Goal: Transaction & Acquisition: Purchase product/service

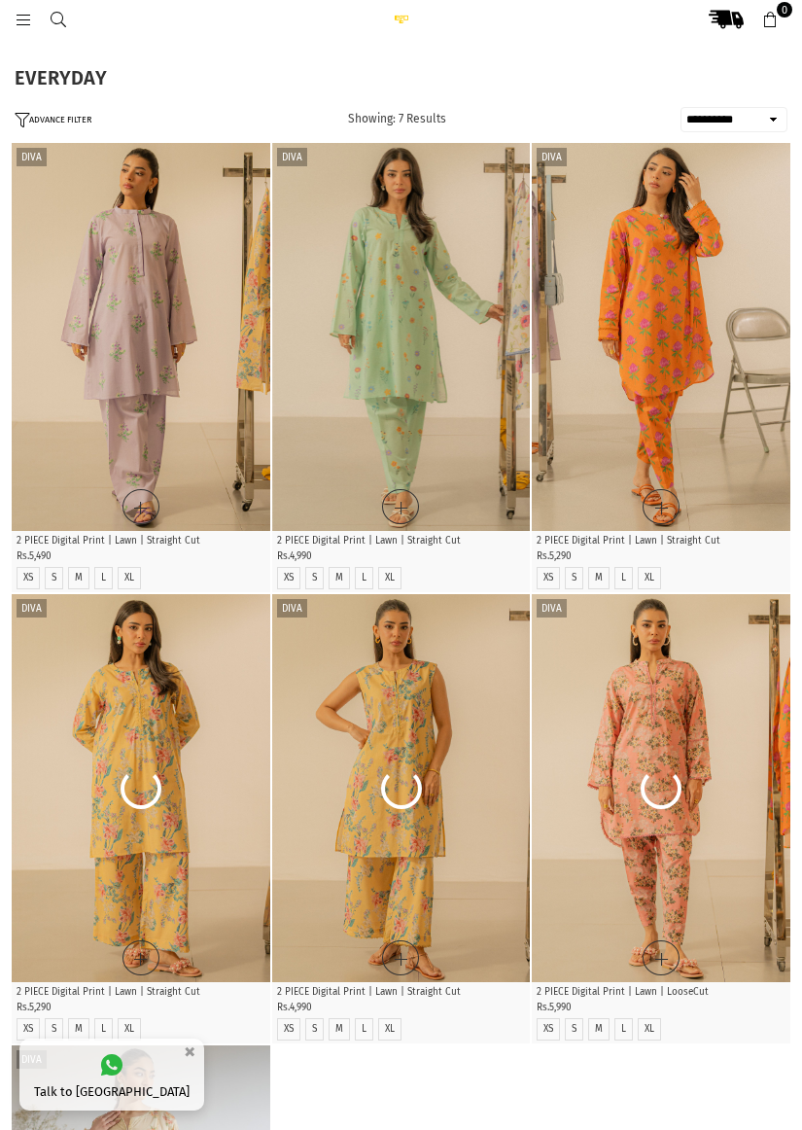
select select "**********"
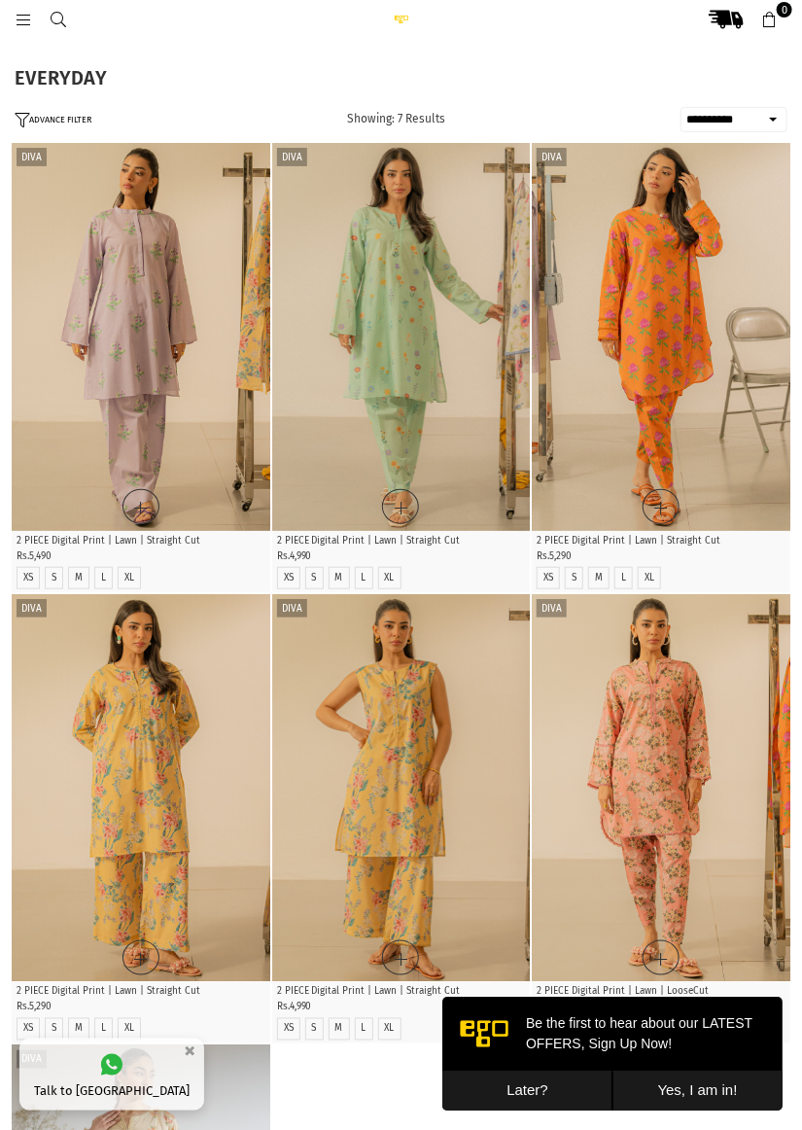
click at [405, 15] on img at bounding box center [401, 19] width 39 height 9
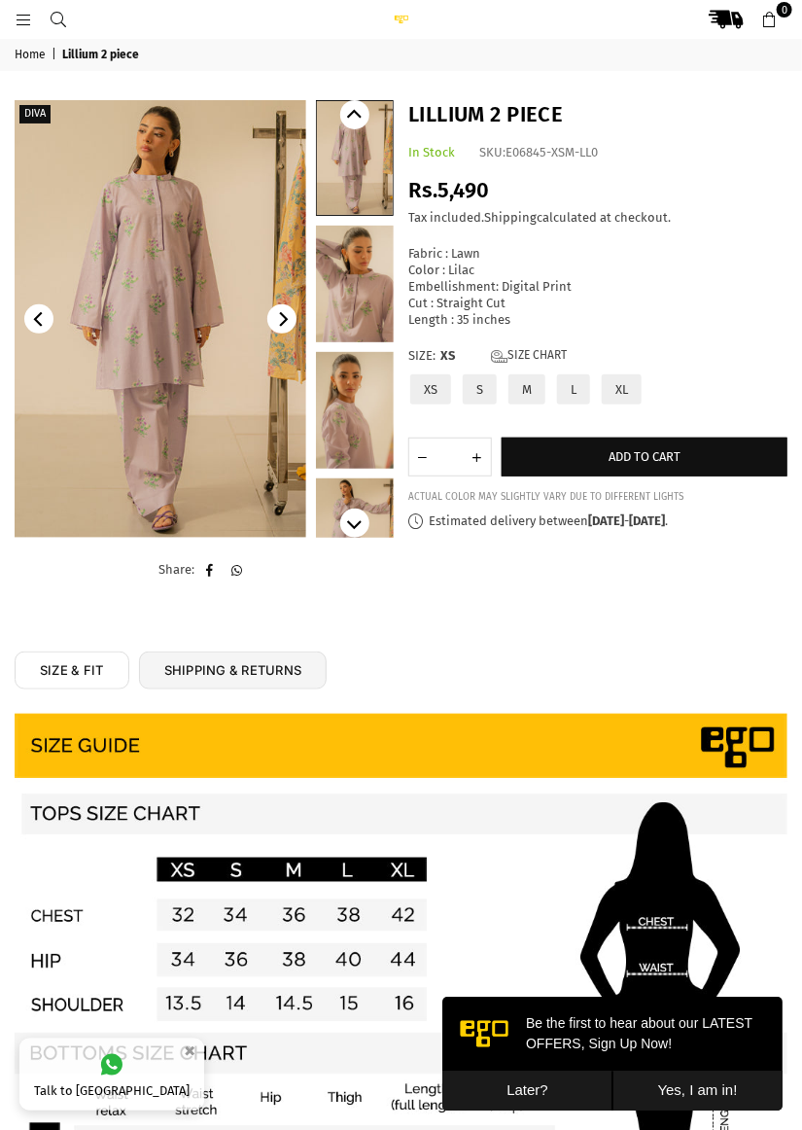
click at [232, 422] on img at bounding box center [161, 319] width 292 height 438
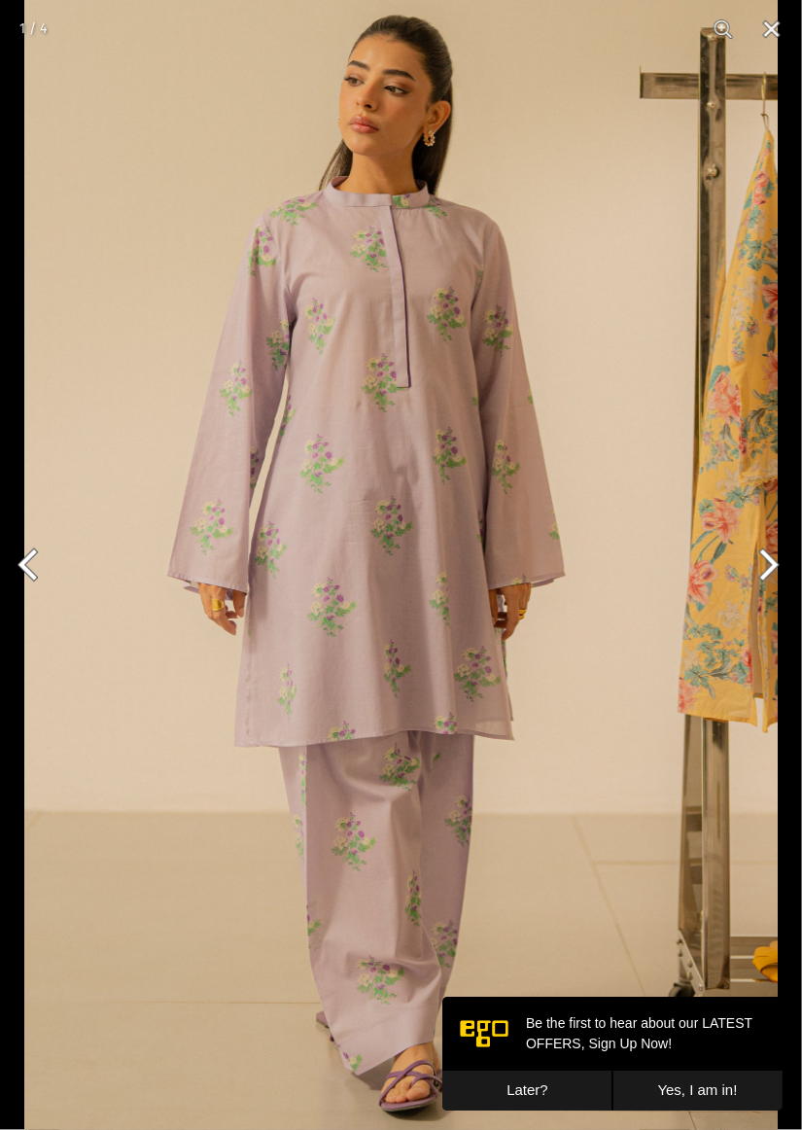
click at [769, 589] on button "Next" at bounding box center [765, 564] width 73 height 97
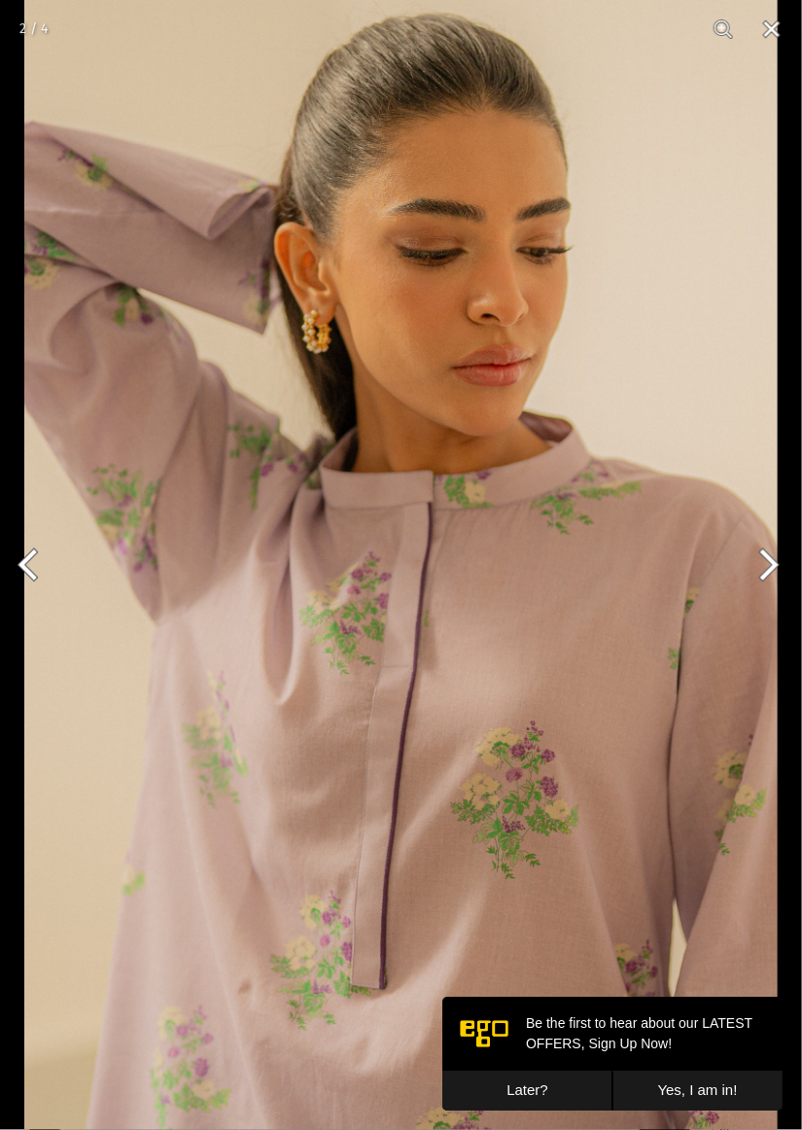
click at [760, 582] on button "Next" at bounding box center [765, 564] width 73 height 97
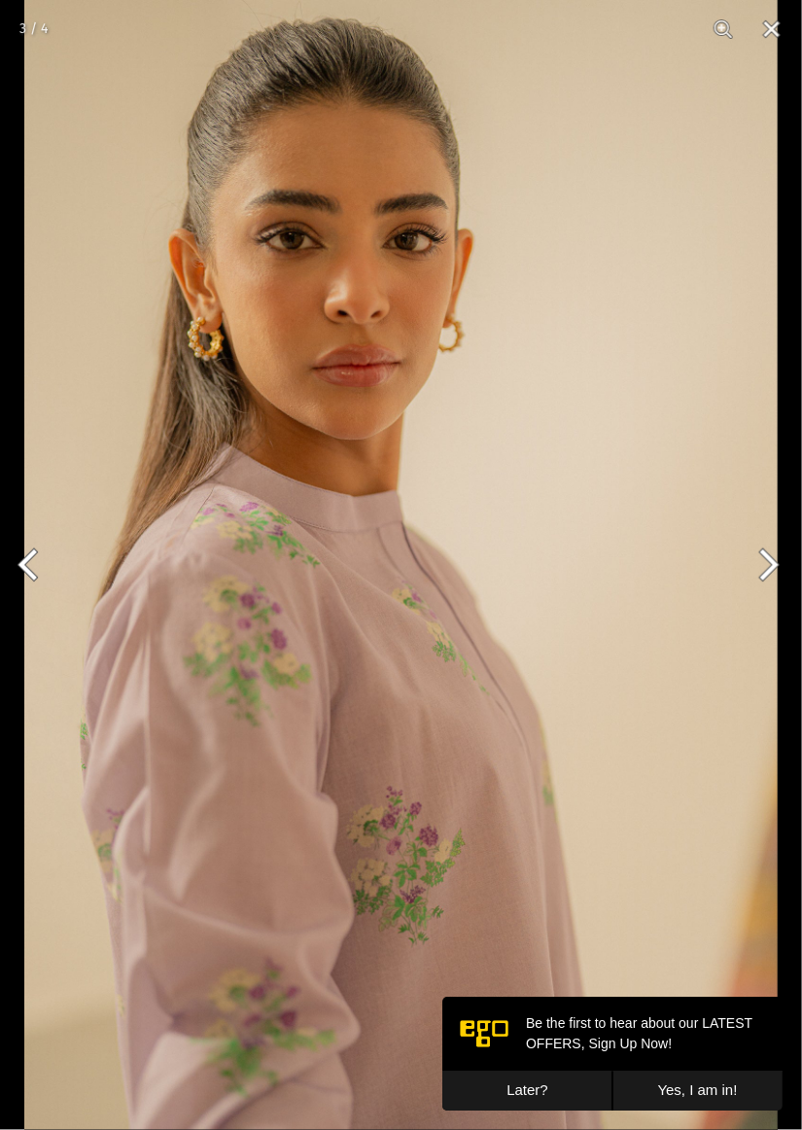
click at [760, 579] on button "Next" at bounding box center [765, 564] width 73 height 97
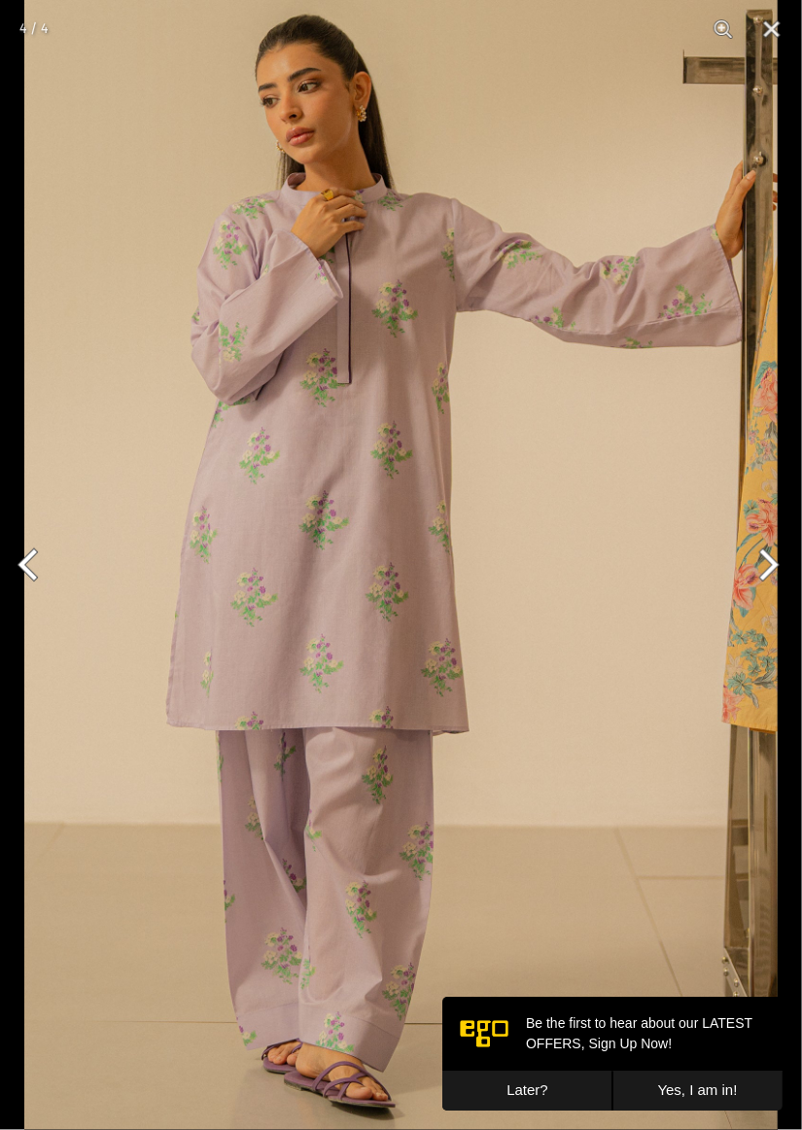
click at [759, 576] on button "Next" at bounding box center [765, 564] width 73 height 97
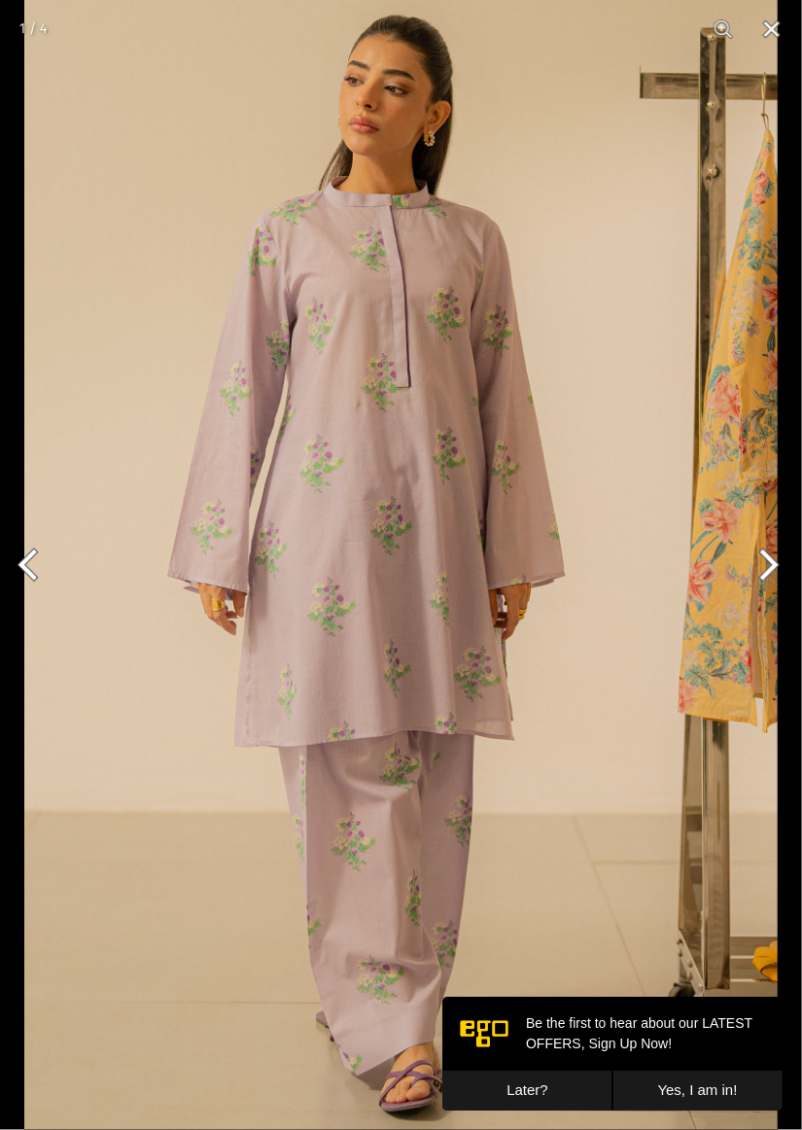
click at [759, 579] on button "Next" at bounding box center [765, 564] width 73 height 97
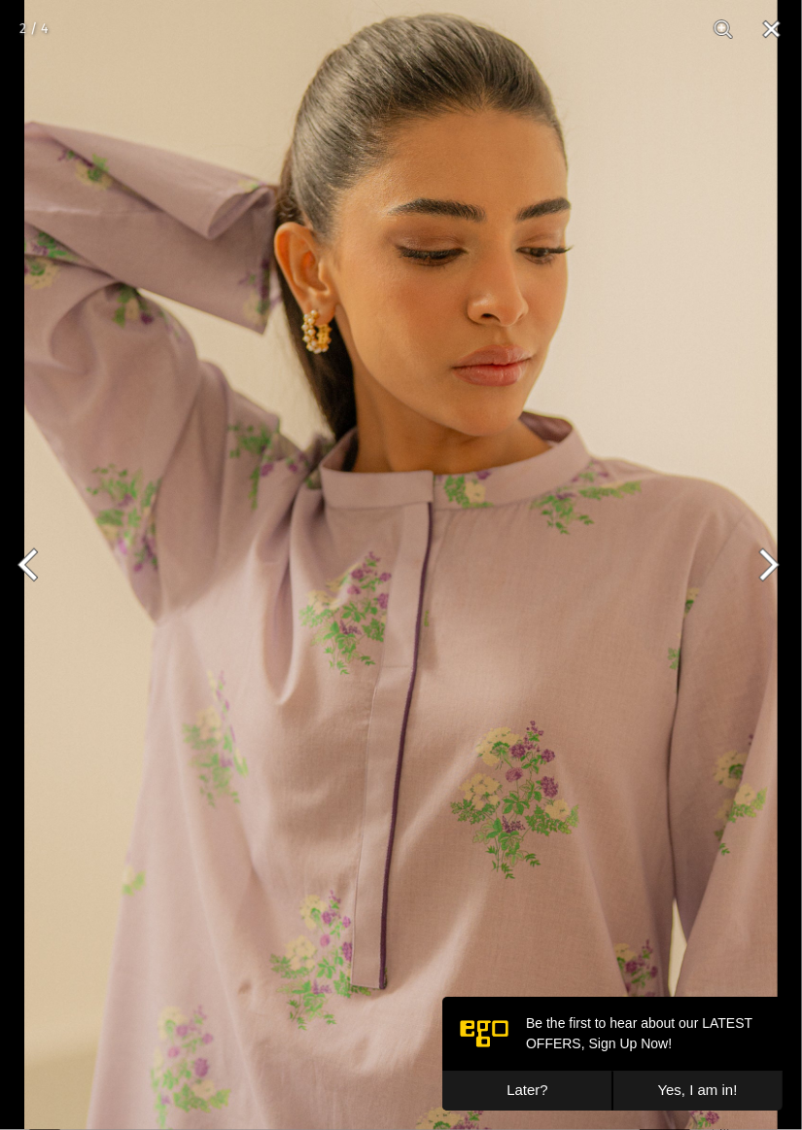
click at [769, 18] on button "Close" at bounding box center [772, 29] width 49 height 58
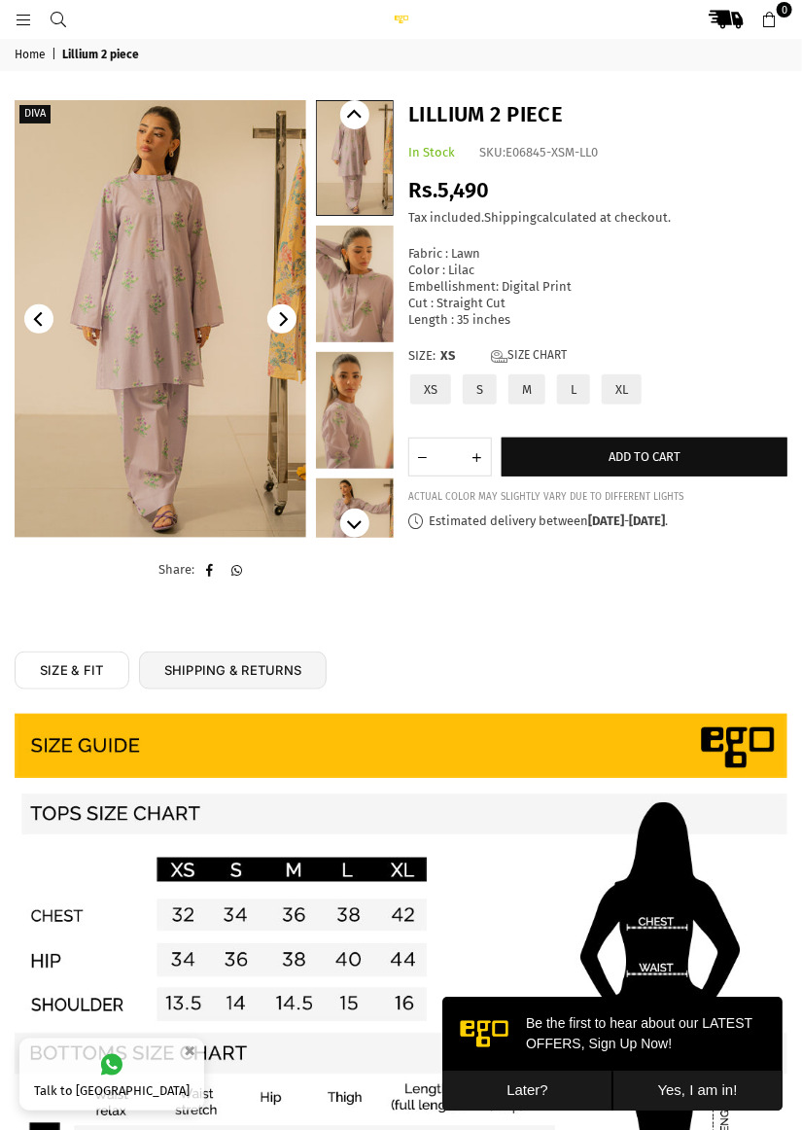
click at [567, 389] on label "L" at bounding box center [573, 389] width 37 height 34
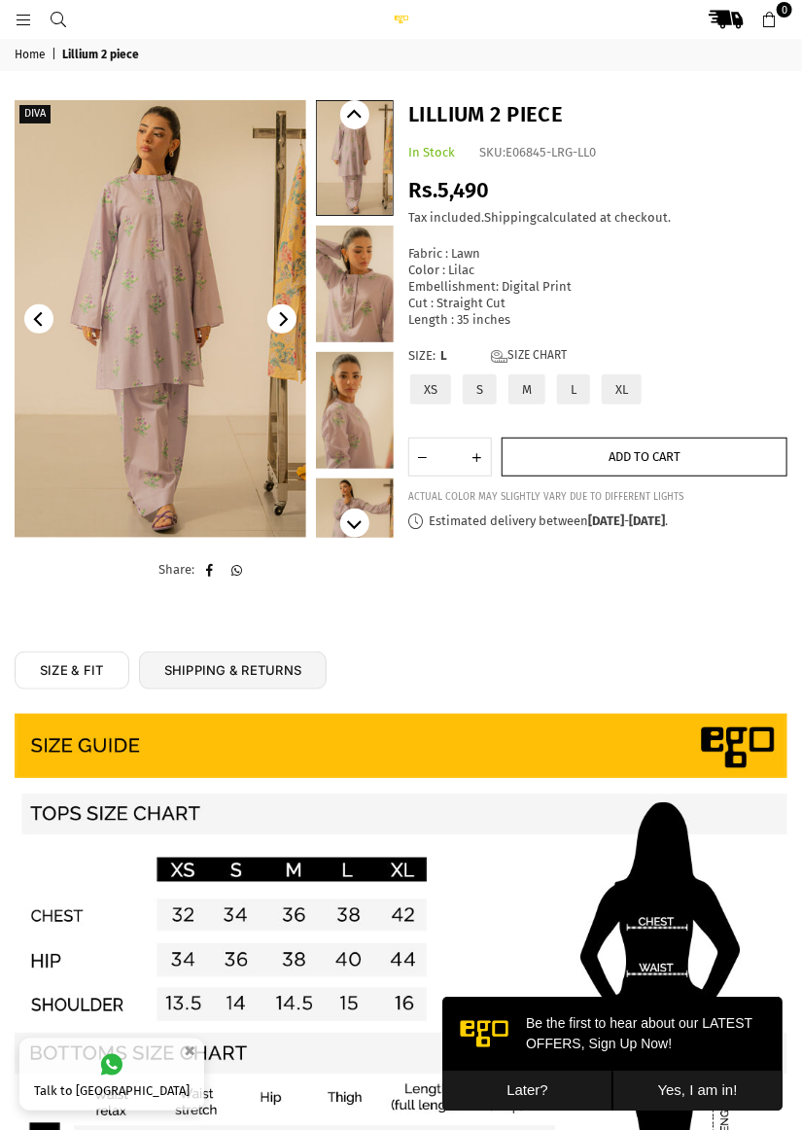
click at [642, 455] on span "Add to cart" at bounding box center [645, 456] width 72 height 15
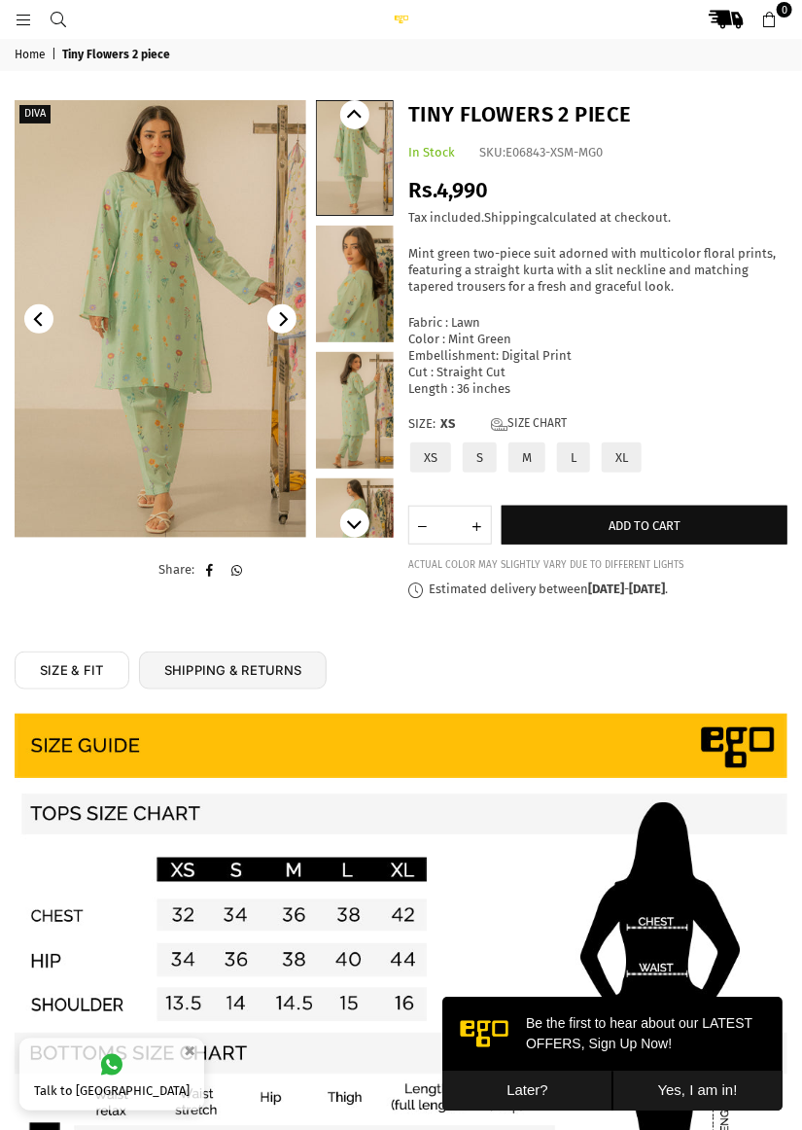
click at [223, 382] on img at bounding box center [161, 319] width 292 height 438
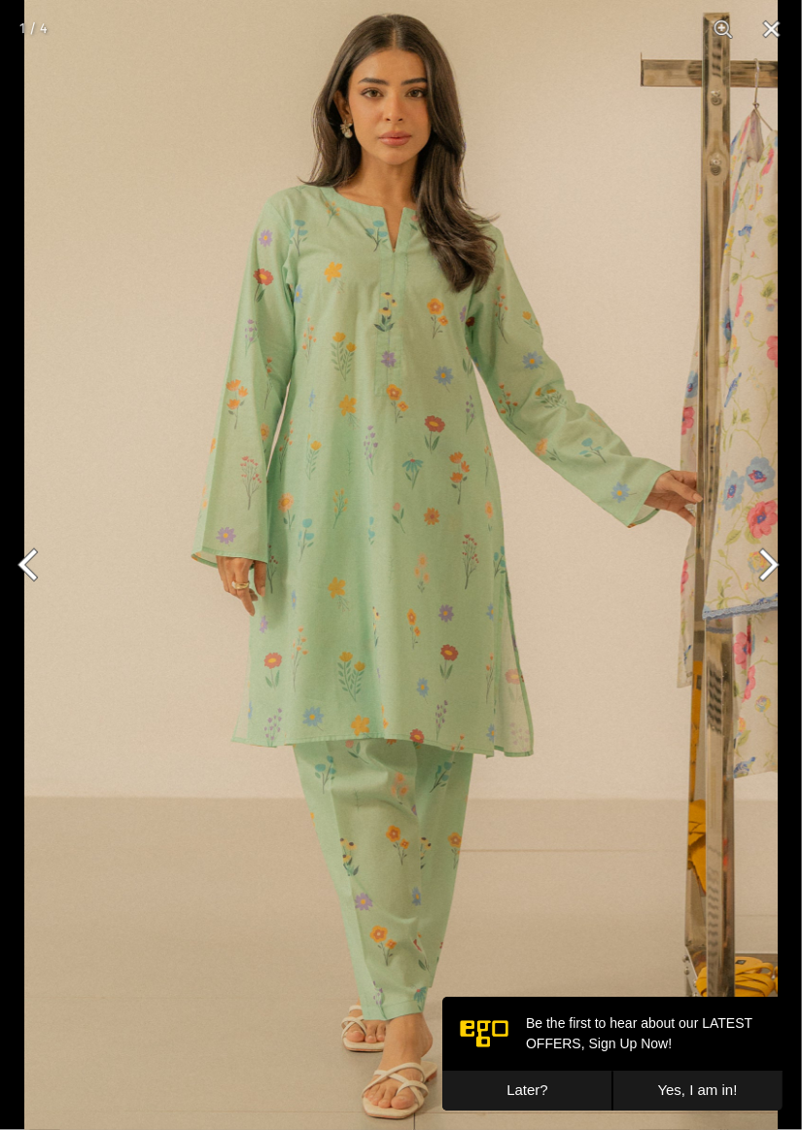
click at [768, 565] on button "Next" at bounding box center [765, 564] width 73 height 97
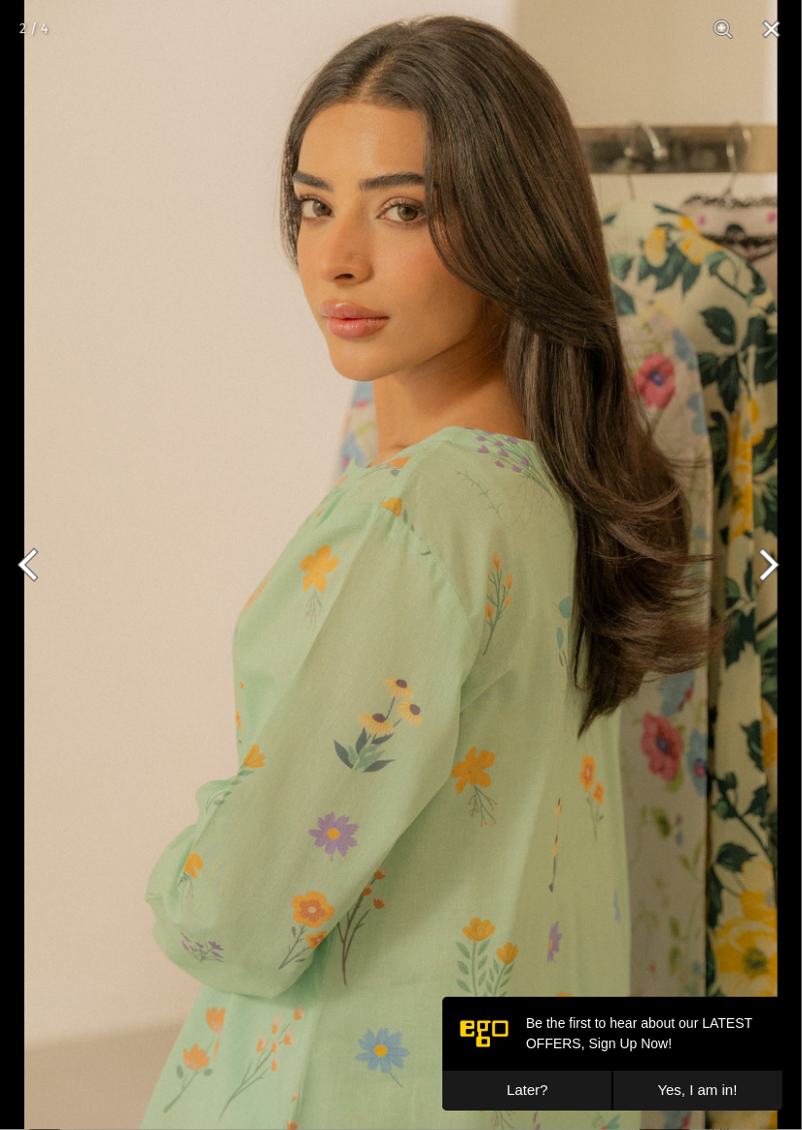
click at [764, 563] on button "Next" at bounding box center [765, 564] width 73 height 97
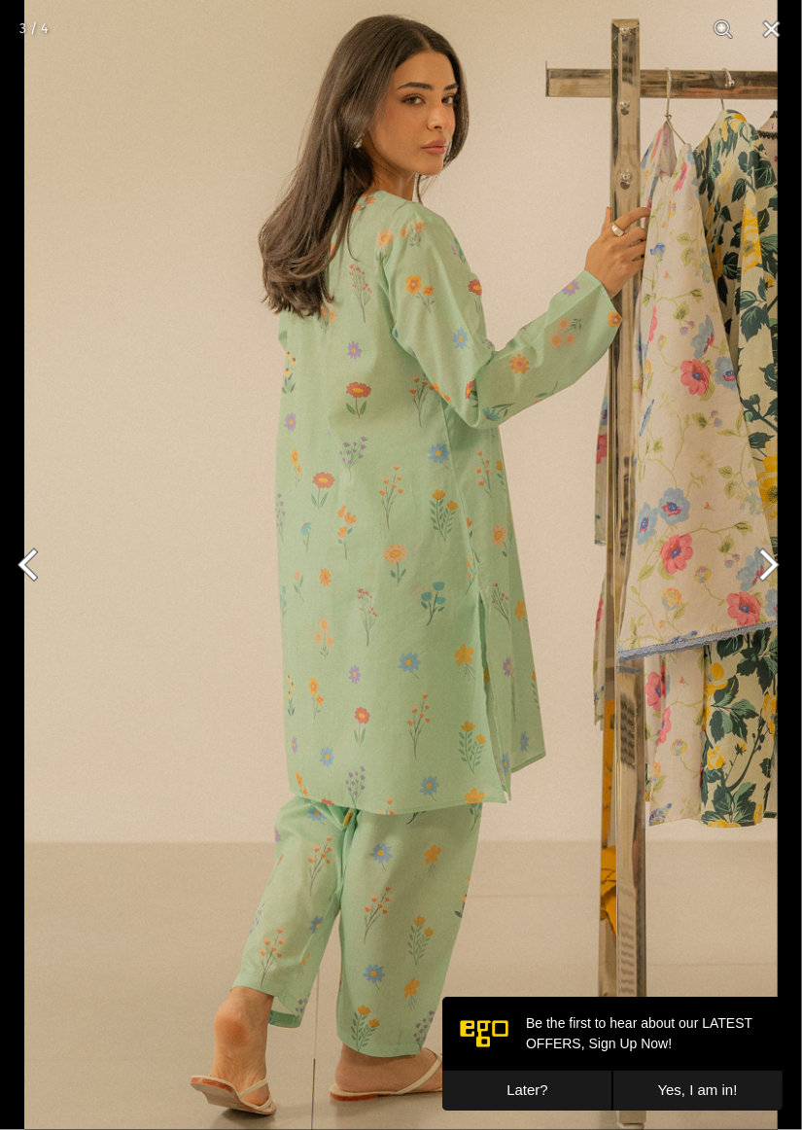
click at [762, 568] on button "Next" at bounding box center [765, 564] width 73 height 97
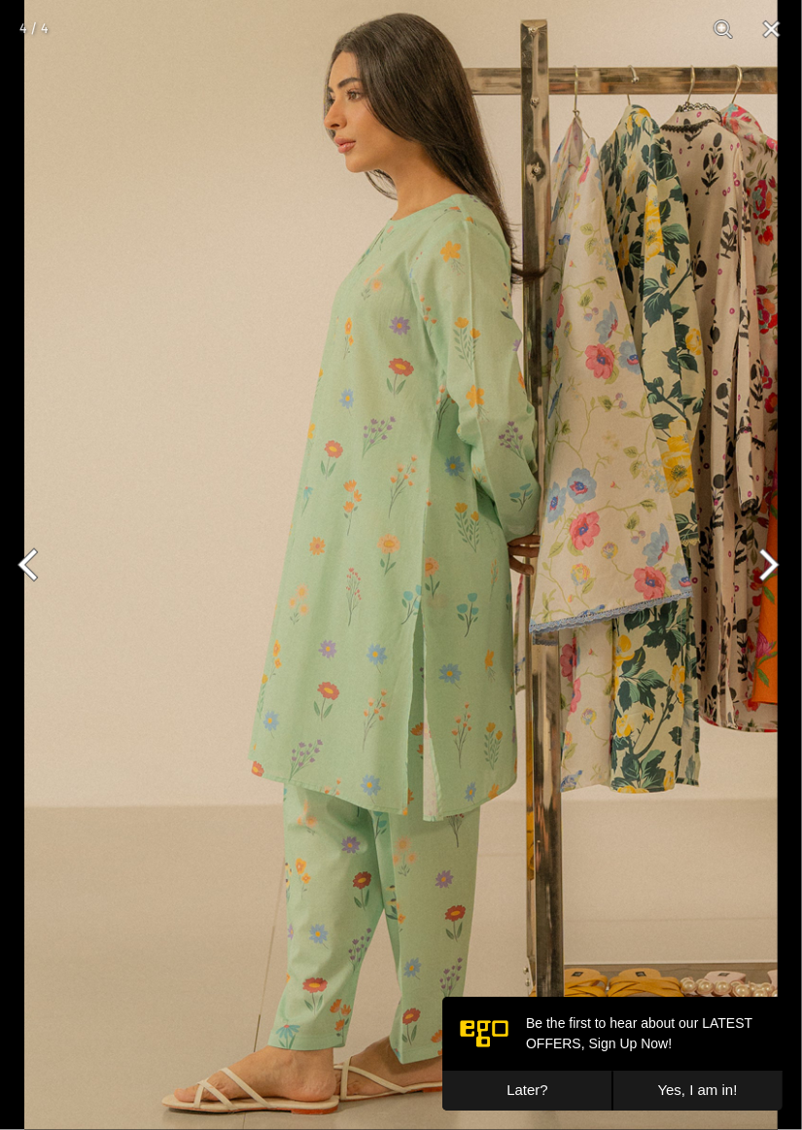
click at [761, 571] on button "Next" at bounding box center [765, 564] width 73 height 97
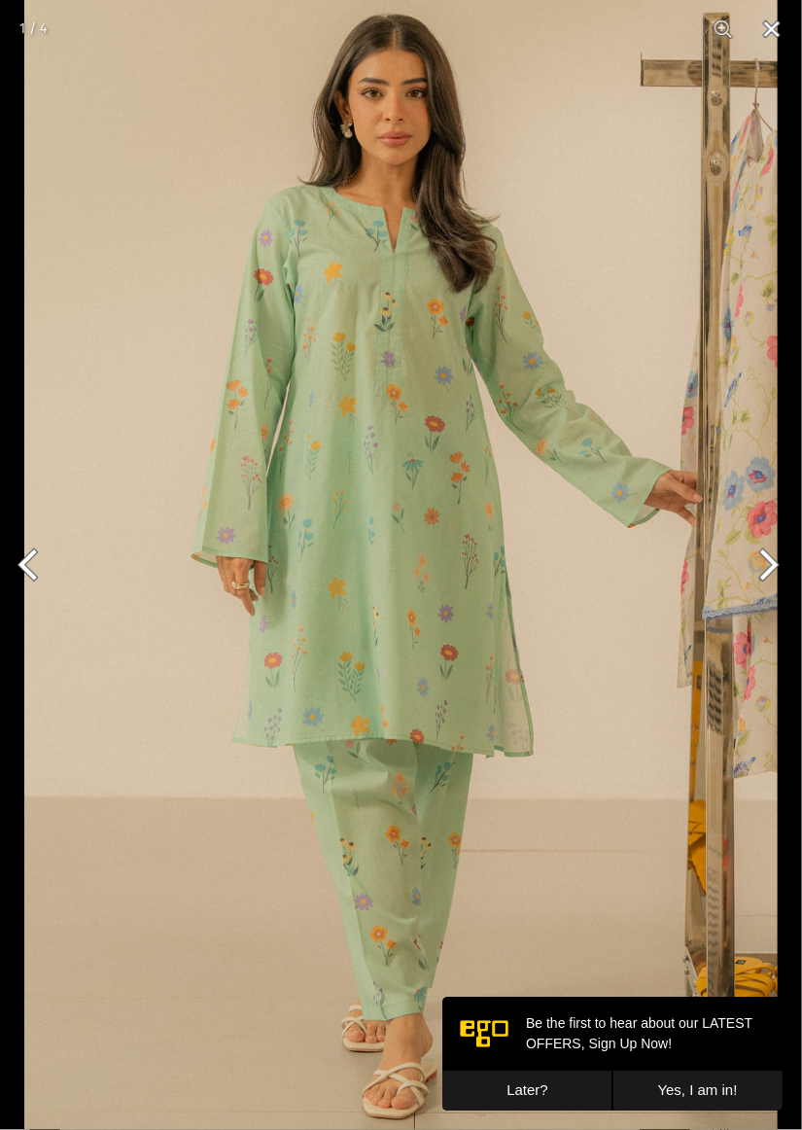
click at [767, 25] on button "Close" at bounding box center [772, 29] width 49 height 58
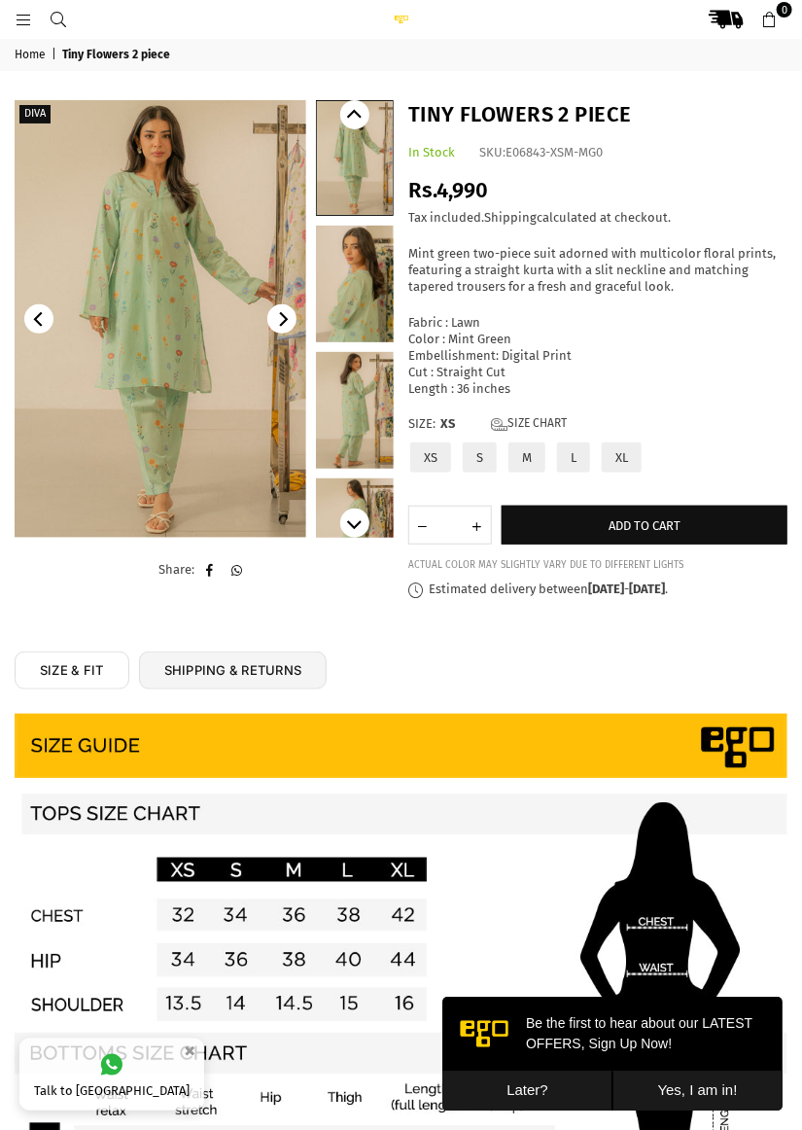
click at [589, 459] on label "L" at bounding box center [573, 457] width 37 height 34
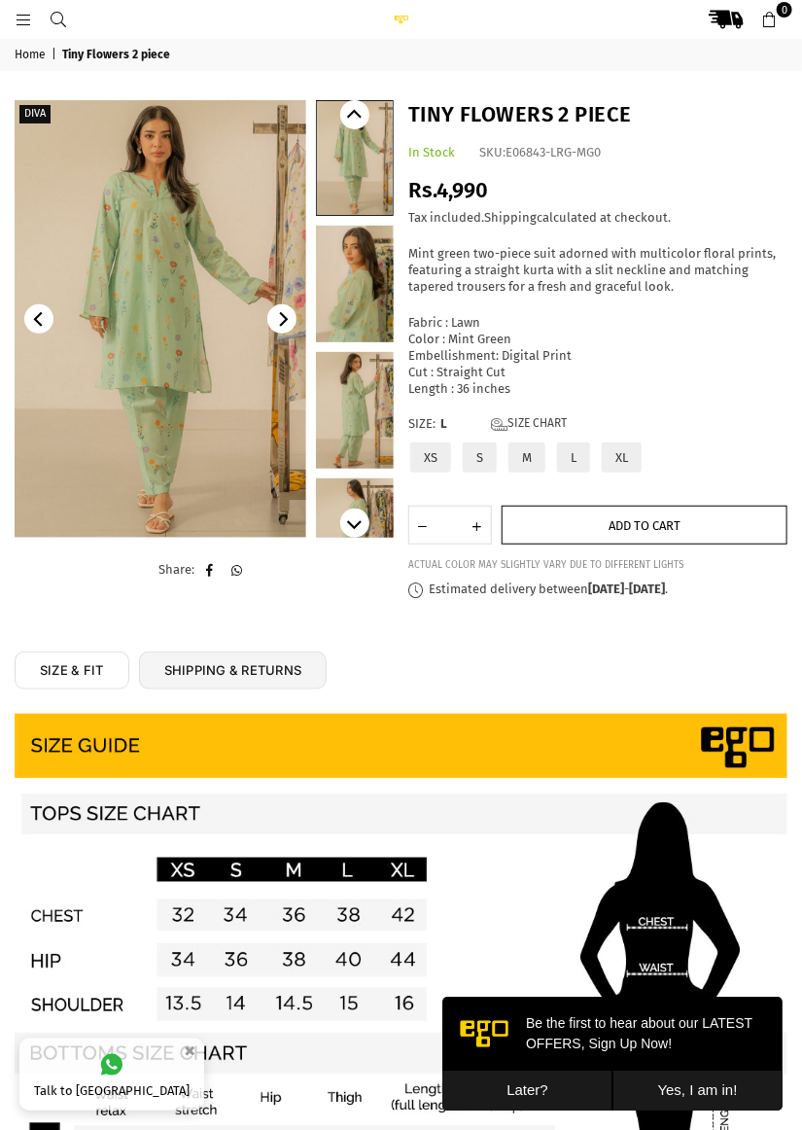
click at [659, 516] on button "Add to cart" at bounding box center [645, 525] width 286 height 39
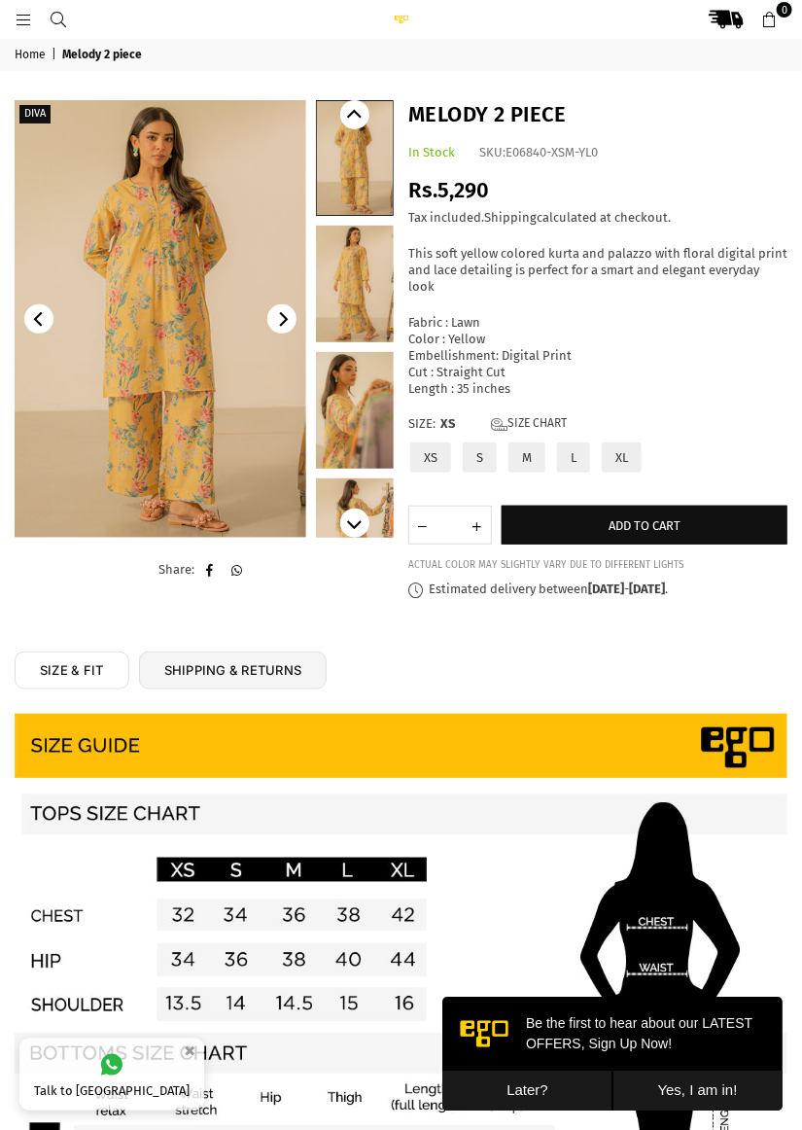
click at [229, 399] on img at bounding box center [161, 319] width 292 height 438
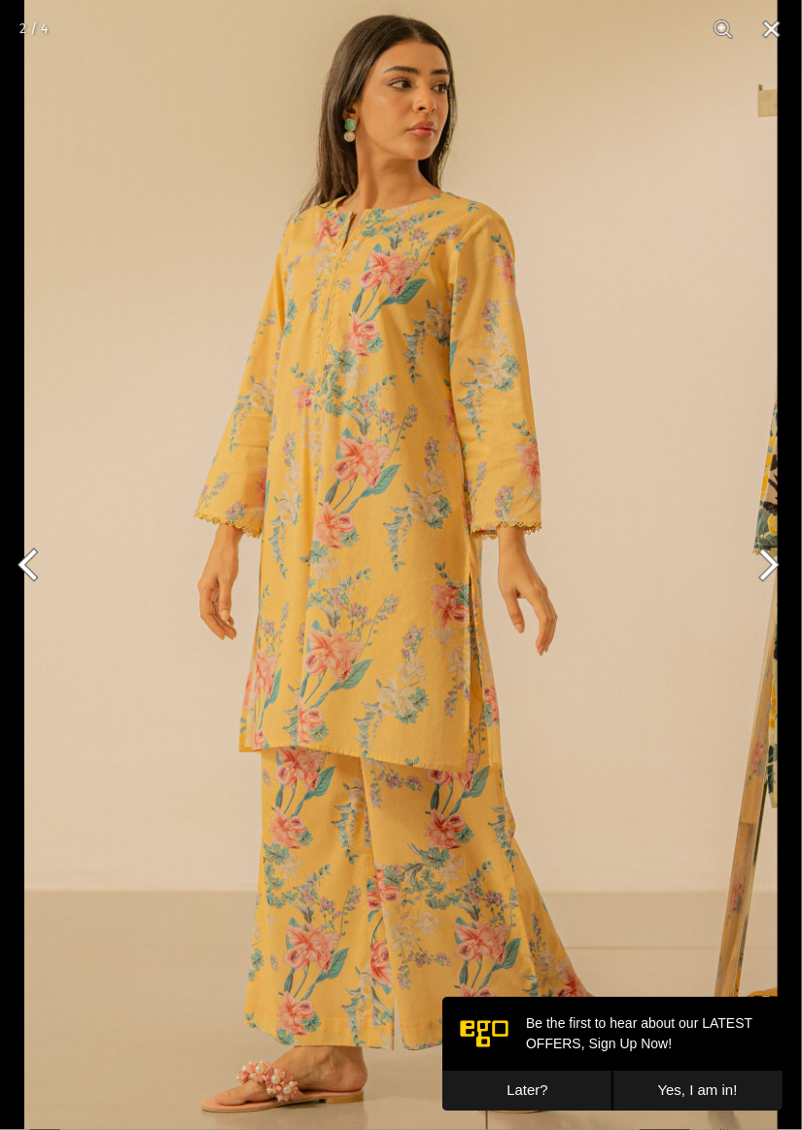
click at [767, 553] on button "Next" at bounding box center [765, 564] width 73 height 97
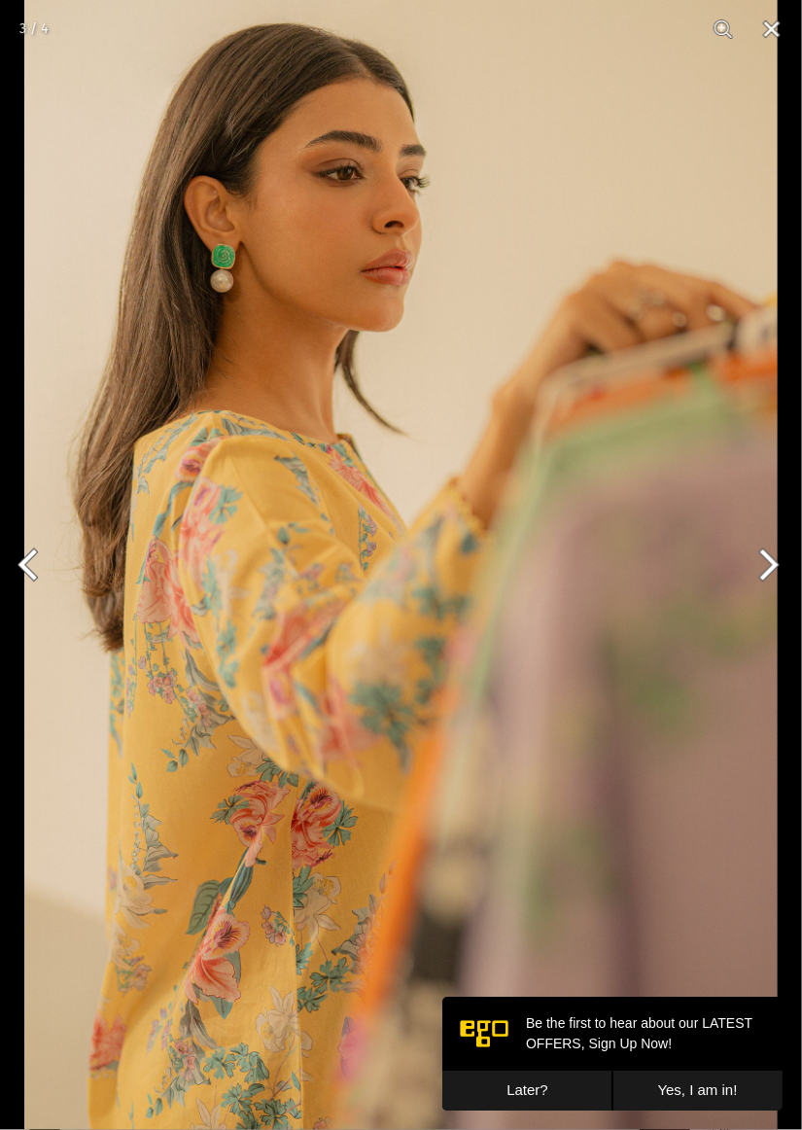
click at [770, 578] on button "Next" at bounding box center [765, 564] width 73 height 97
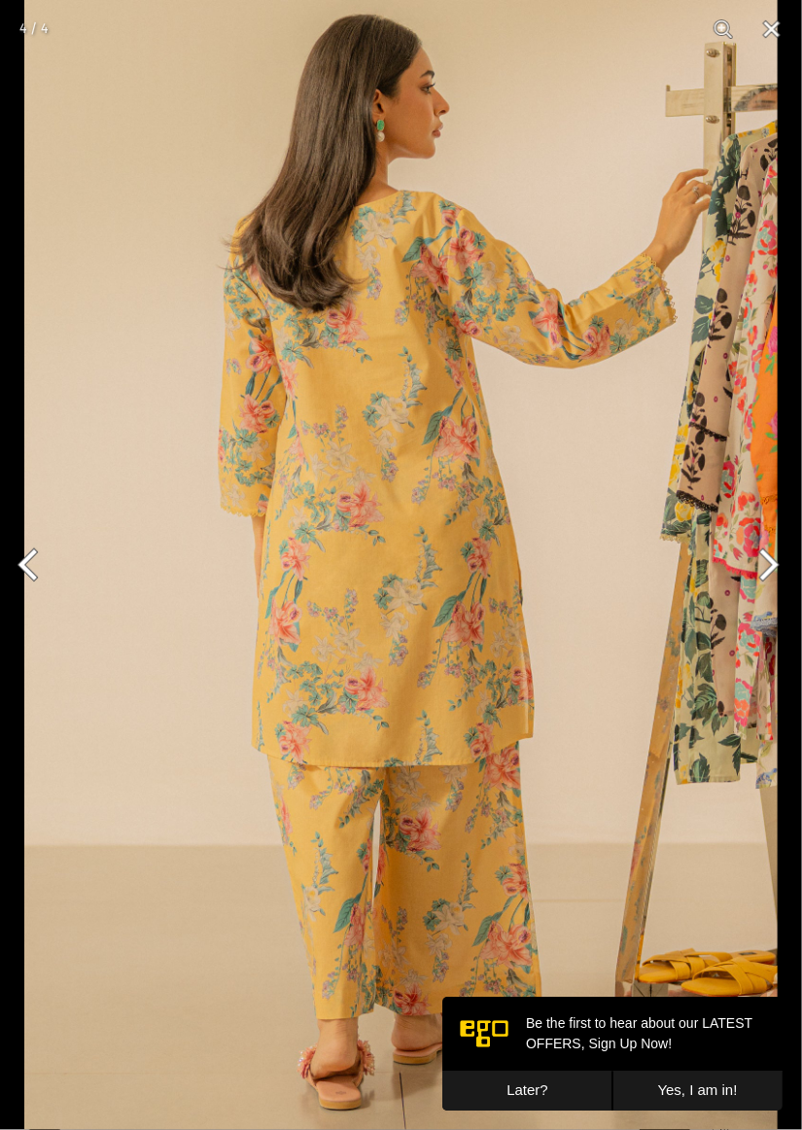
click at [763, 579] on button "Next" at bounding box center [765, 564] width 73 height 97
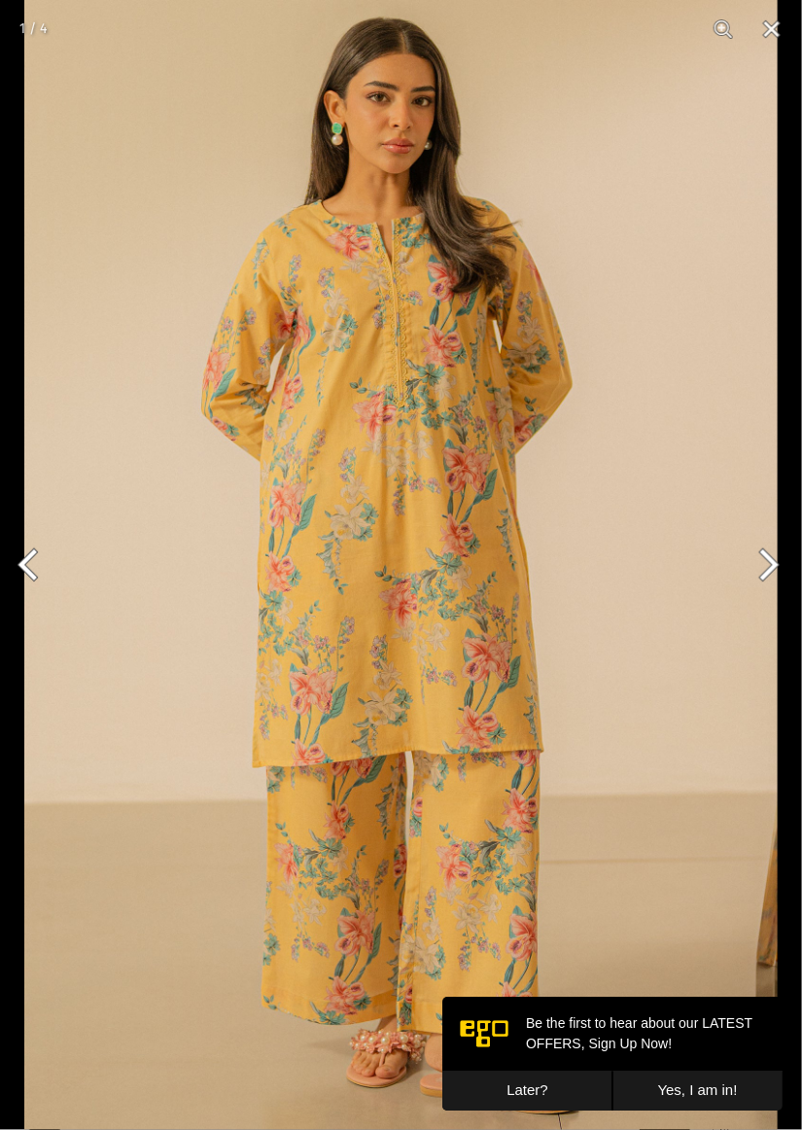
click at [762, 581] on button "Next" at bounding box center [765, 564] width 73 height 97
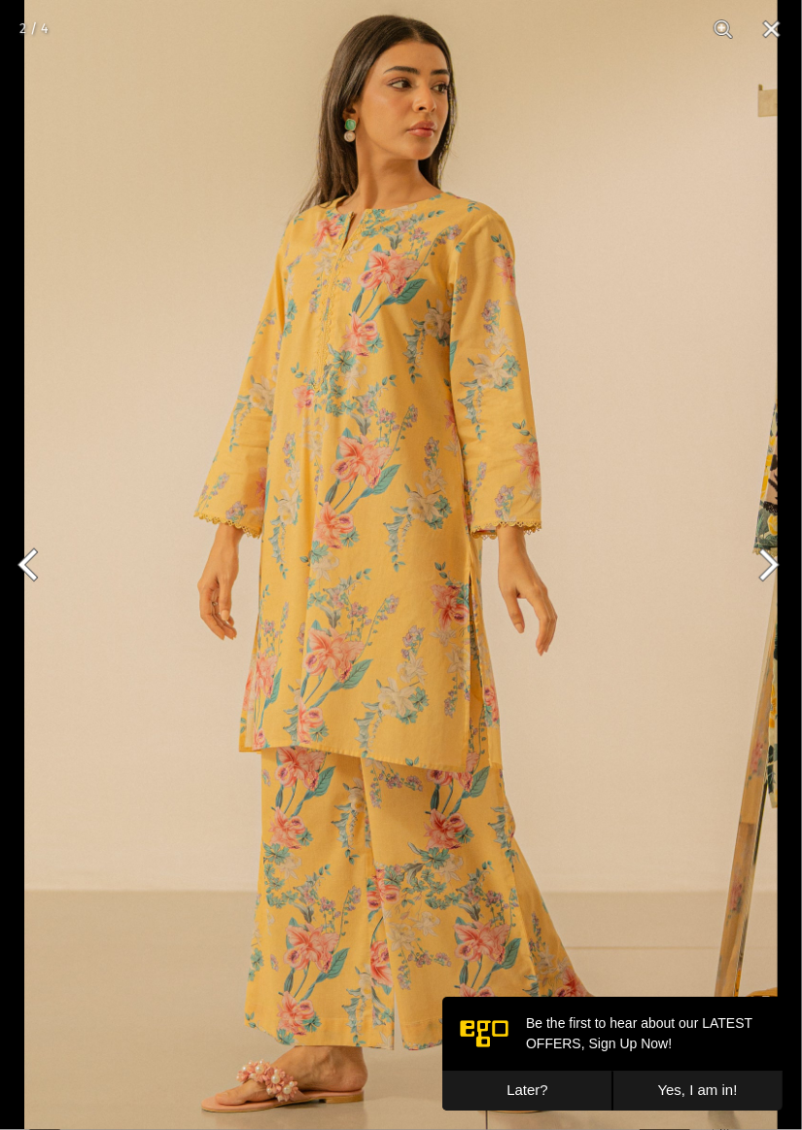
click at [761, 583] on button "Next" at bounding box center [765, 564] width 73 height 97
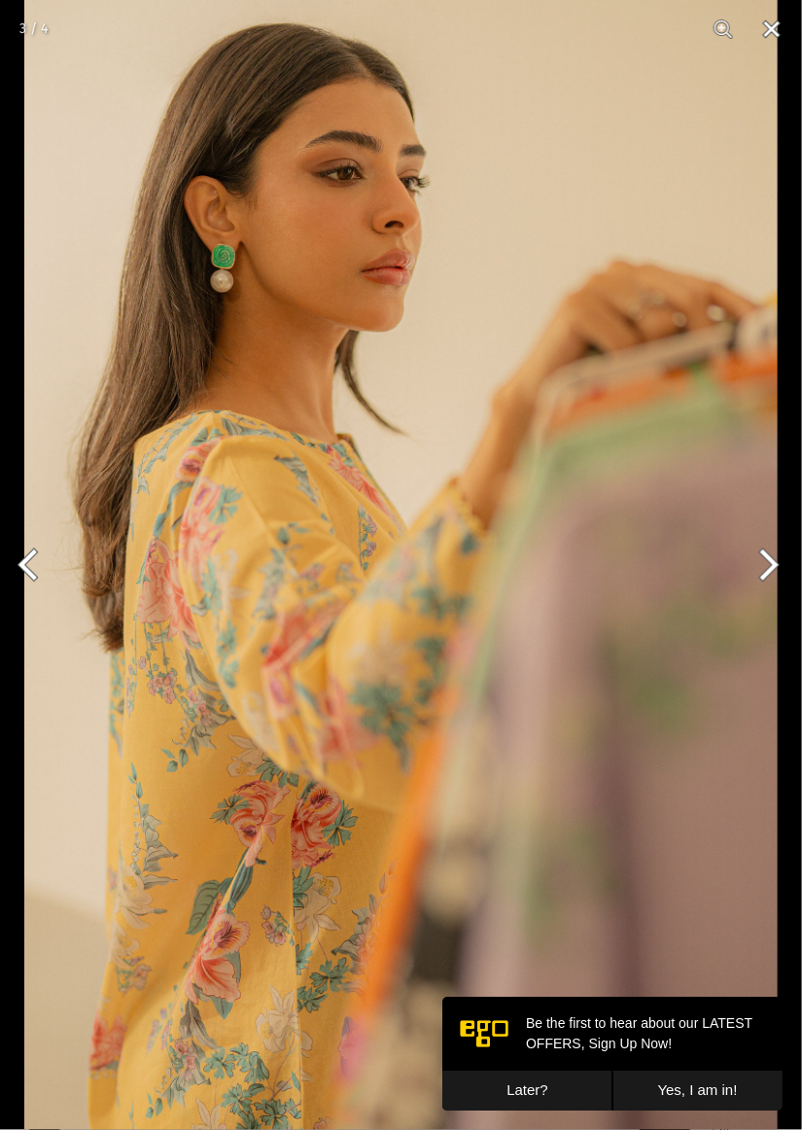
click at [769, 29] on button "Close" at bounding box center [772, 29] width 49 height 58
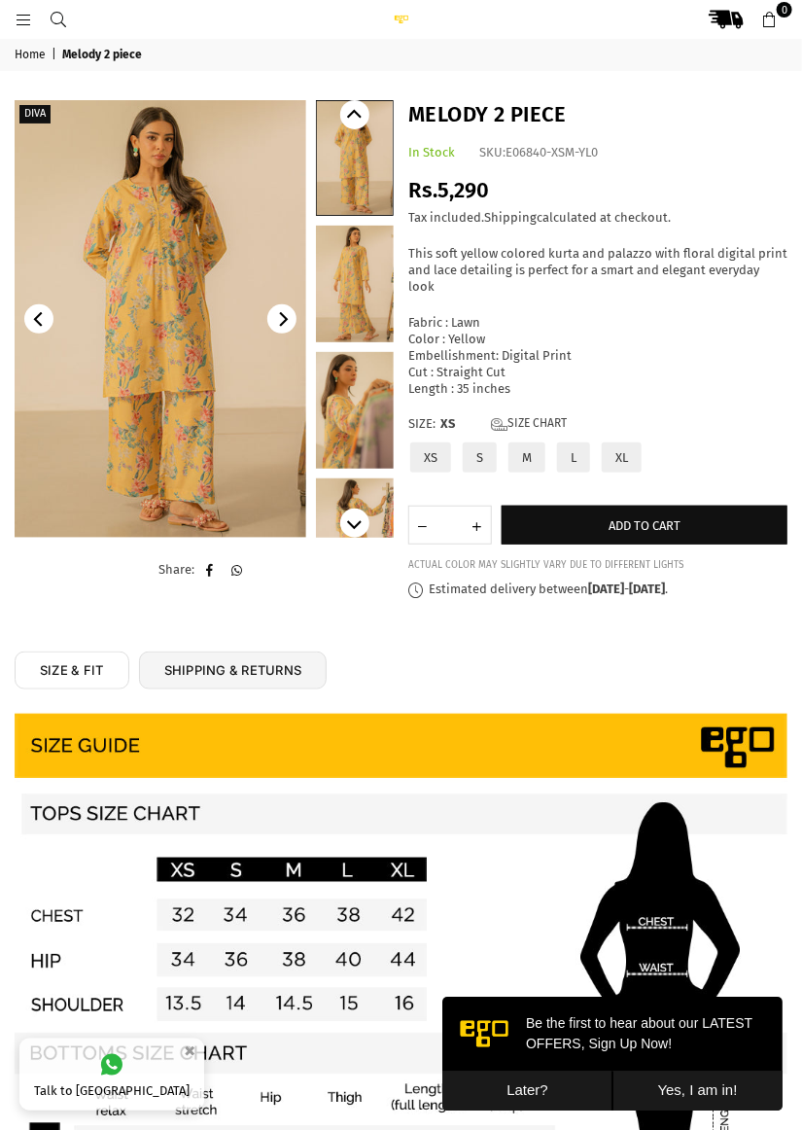
click at [581, 455] on label "L" at bounding box center [573, 457] width 37 height 34
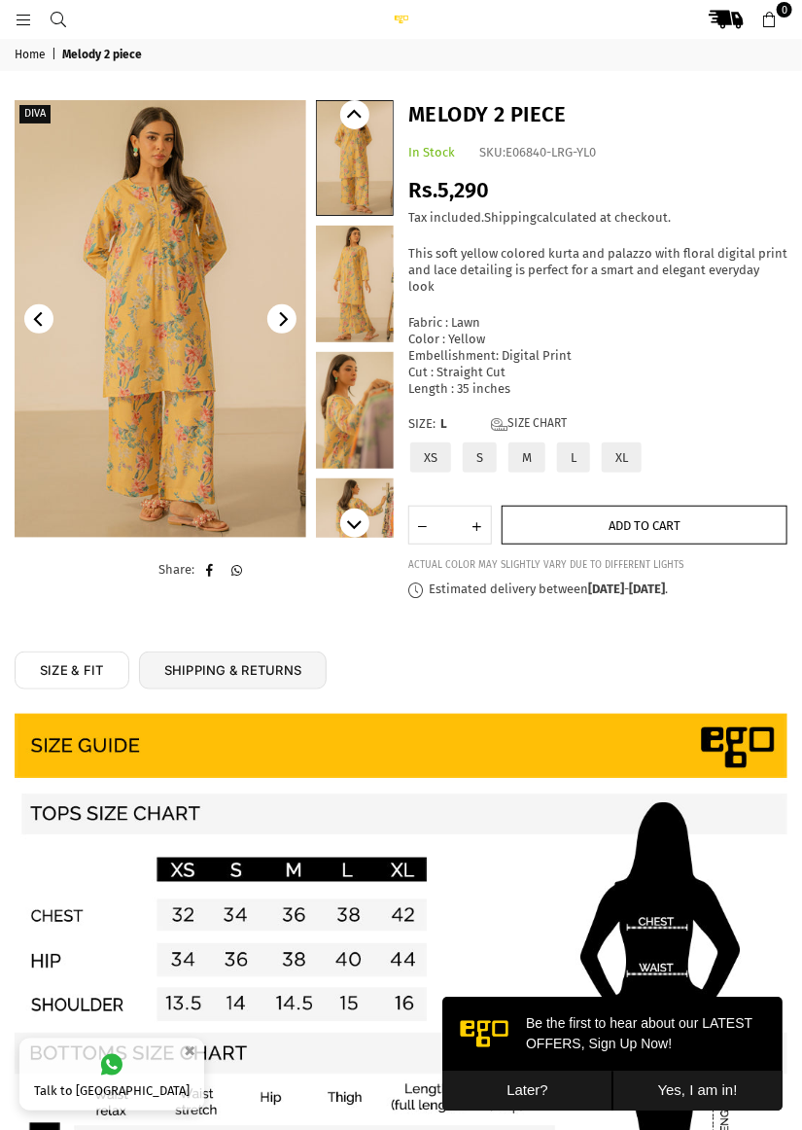
click at [637, 524] on span "Add to cart" at bounding box center [645, 525] width 72 height 15
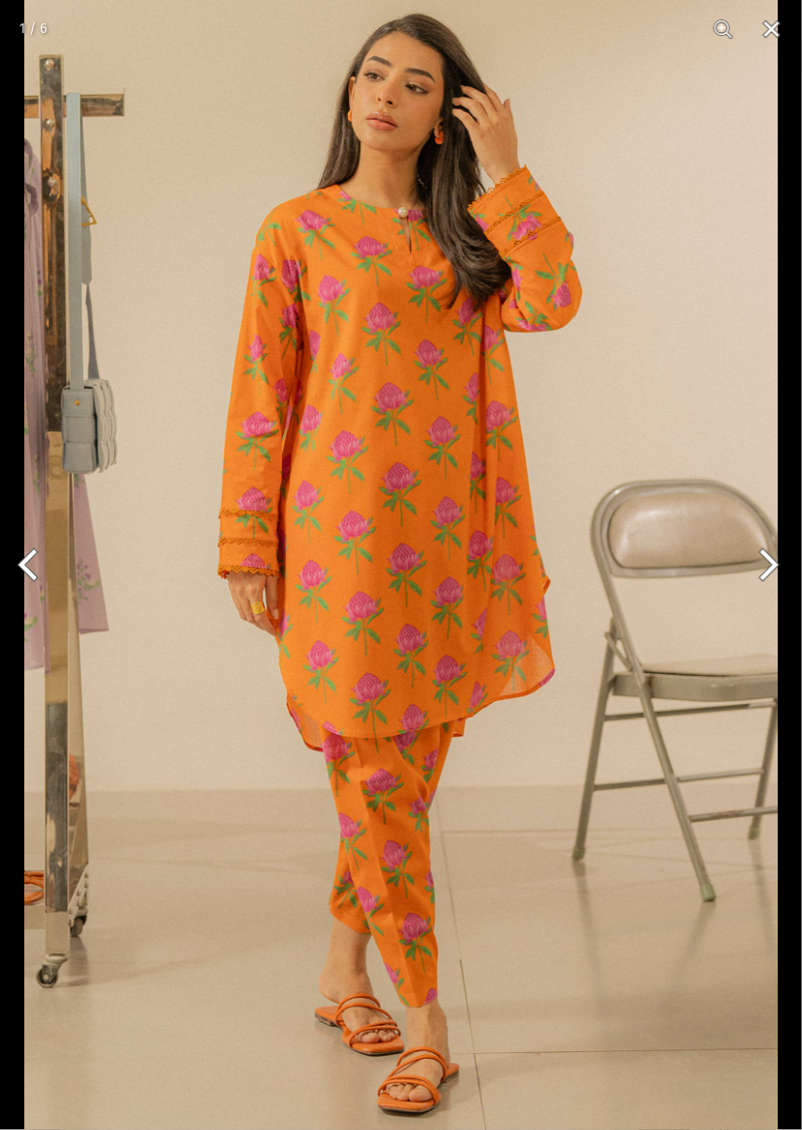
click at [774, 574] on button "Next" at bounding box center [765, 564] width 73 height 97
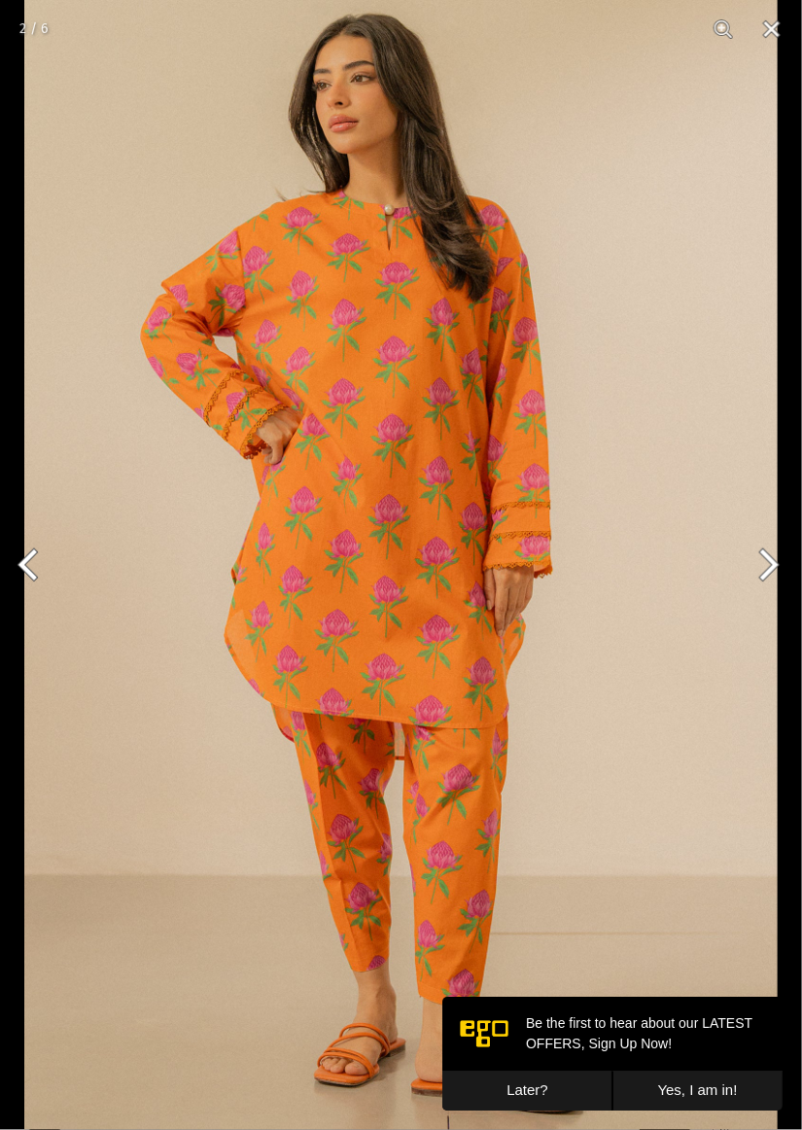
click at [762, 569] on button "Next" at bounding box center [765, 564] width 73 height 97
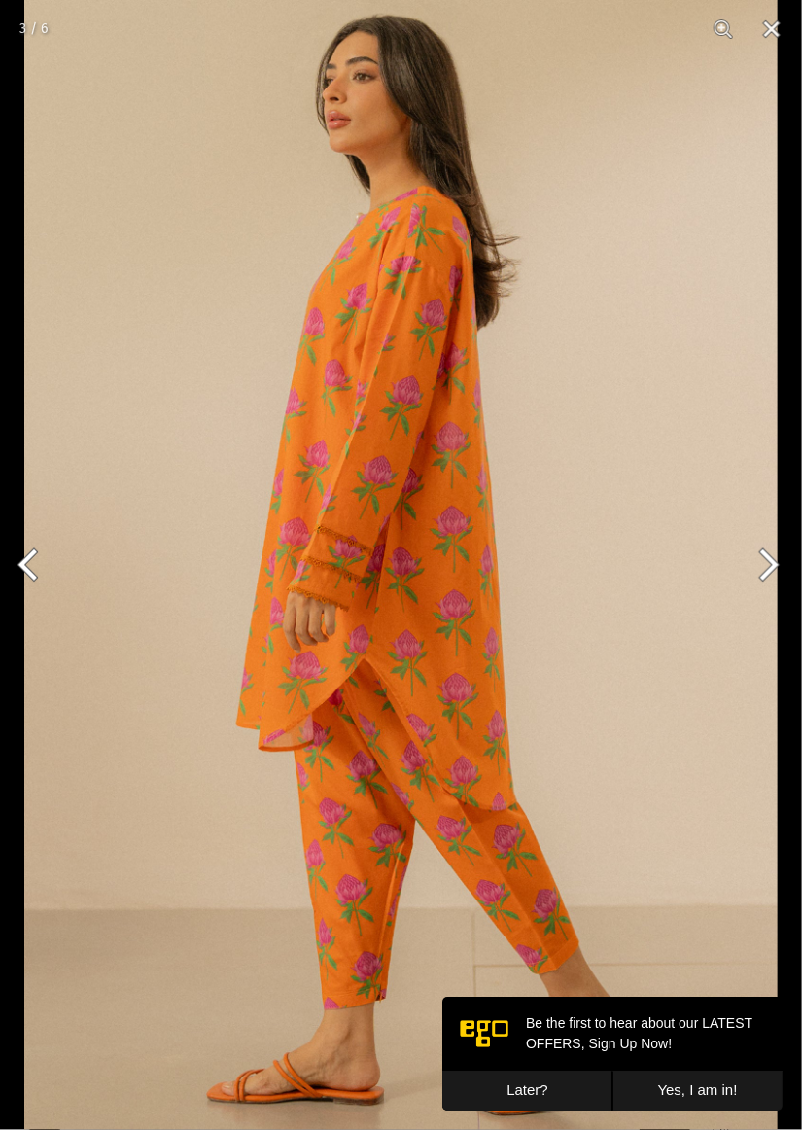
click at [757, 567] on button "Next" at bounding box center [765, 564] width 73 height 97
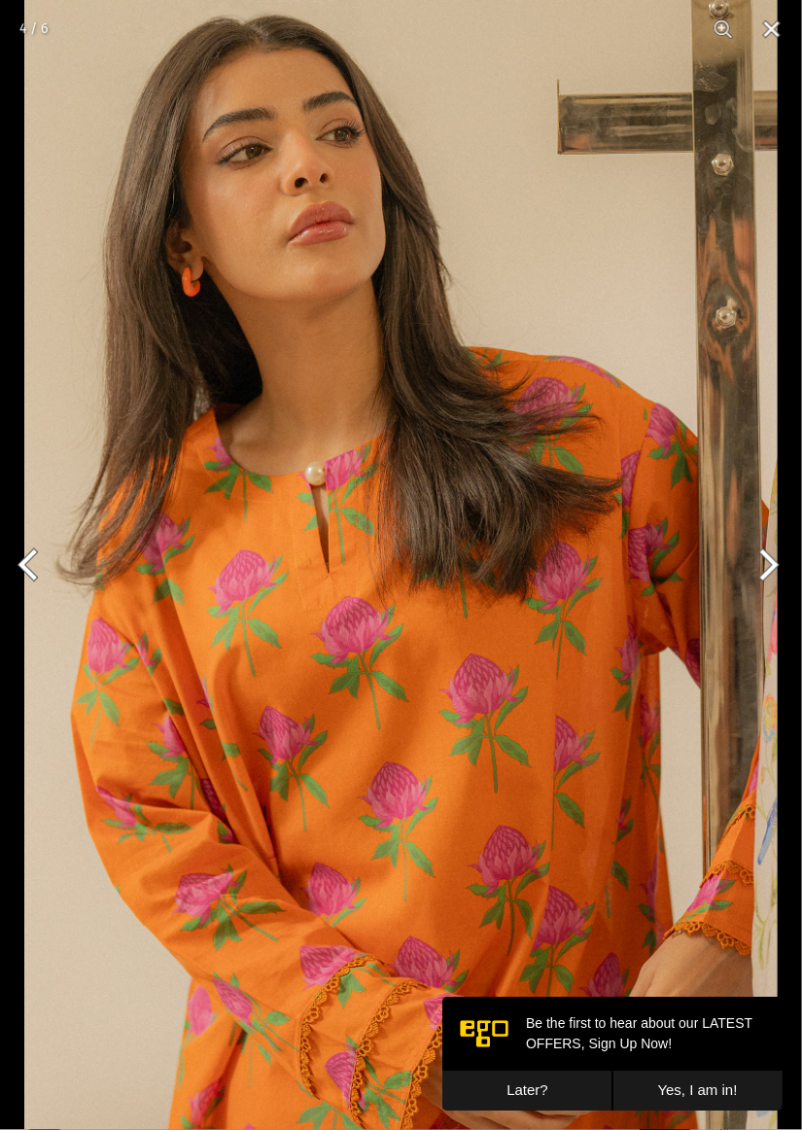
click at [755, 567] on button "Next" at bounding box center [765, 564] width 73 height 97
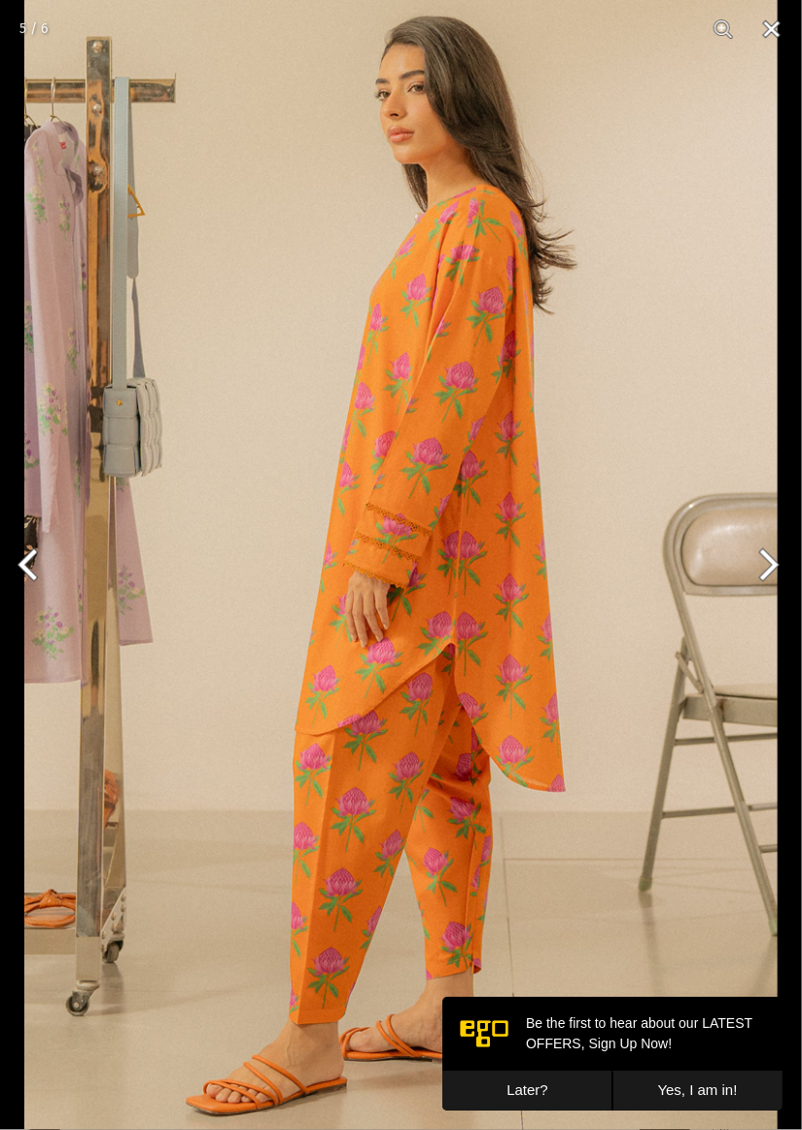
click at [772, 28] on button "Close" at bounding box center [772, 29] width 49 height 58
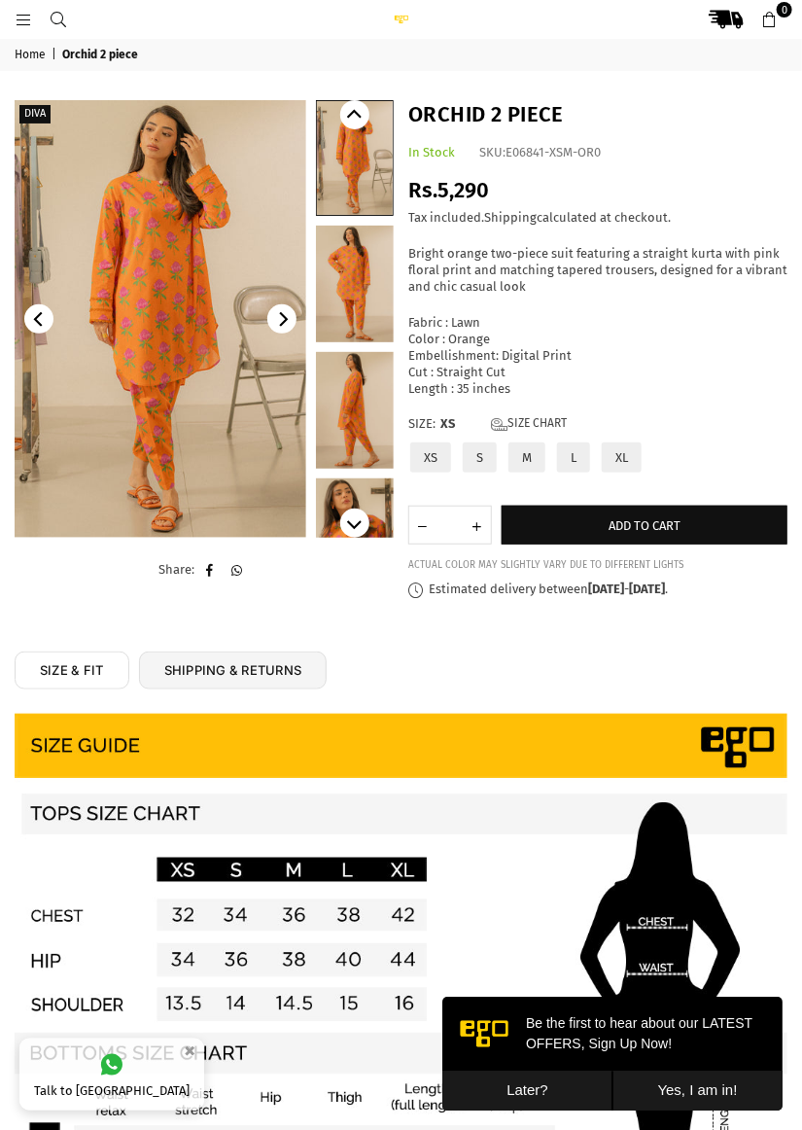
click at [570, 462] on label "L" at bounding box center [573, 457] width 37 height 34
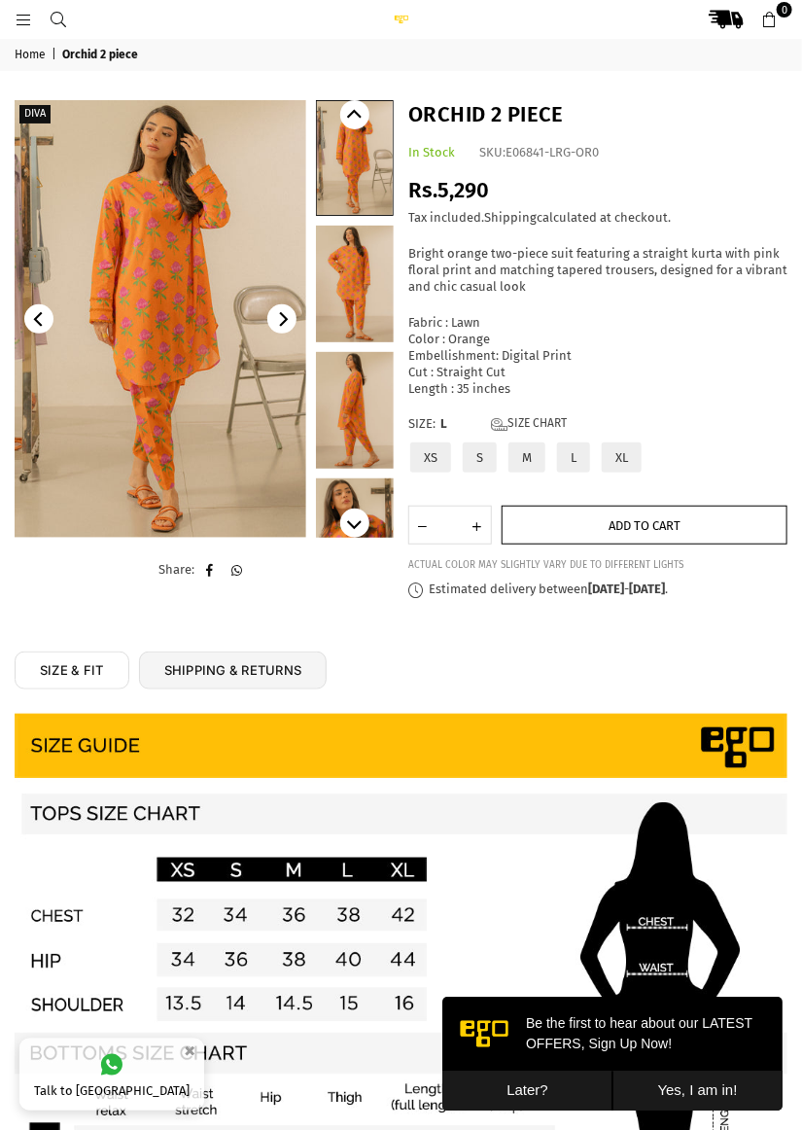
click at [643, 523] on span "Add to cart" at bounding box center [645, 525] width 72 height 15
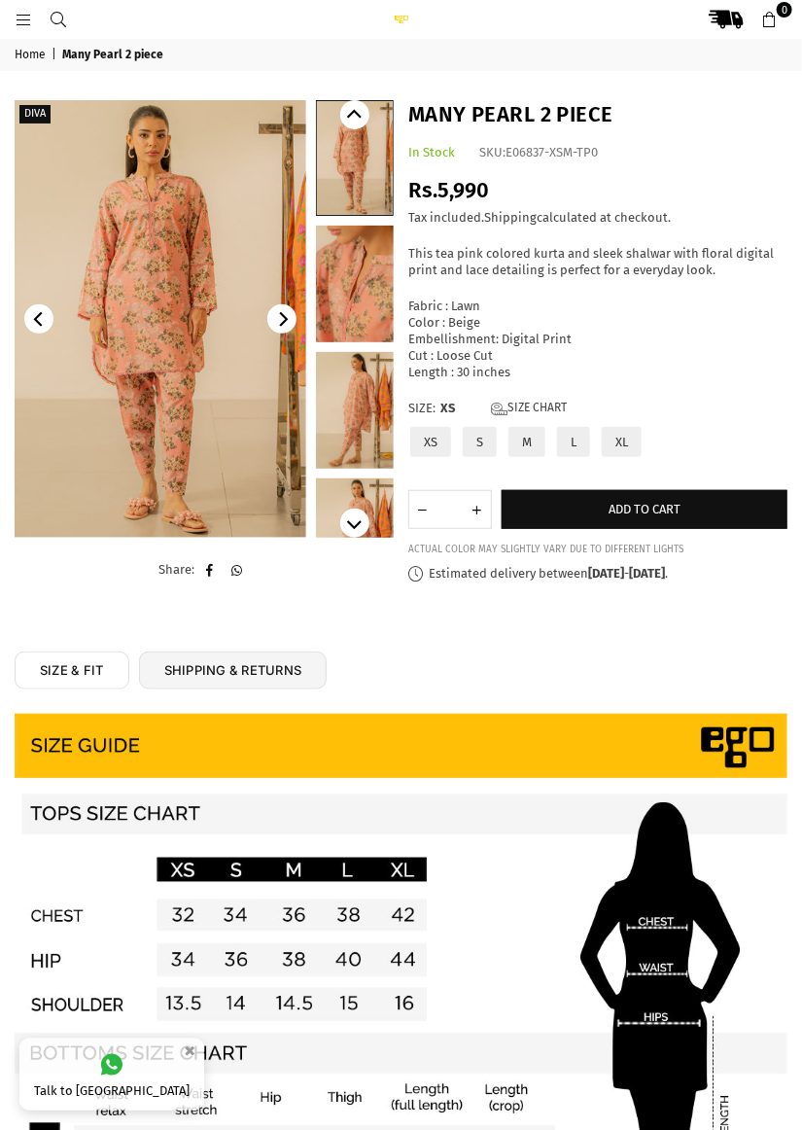
click at [777, 20] on icon at bounding box center [770, 21] width 18 height 18
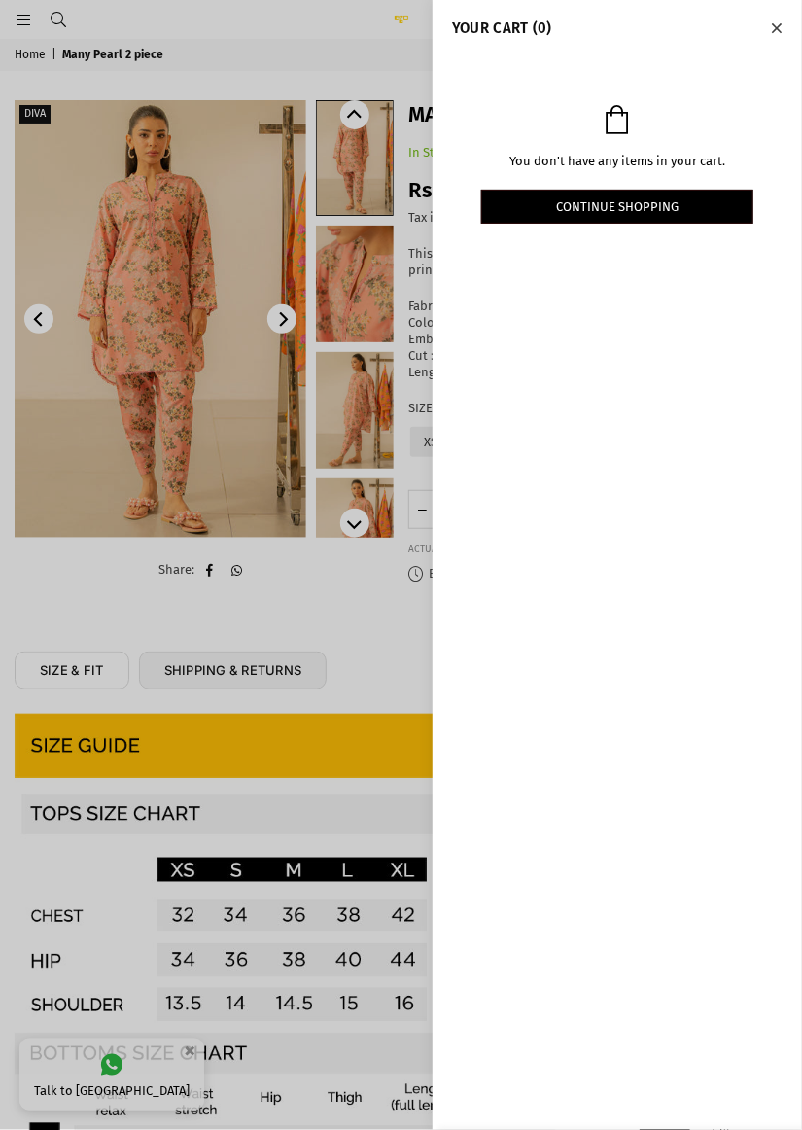
click at [771, 27] on div at bounding box center [401, 565] width 802 height 1130
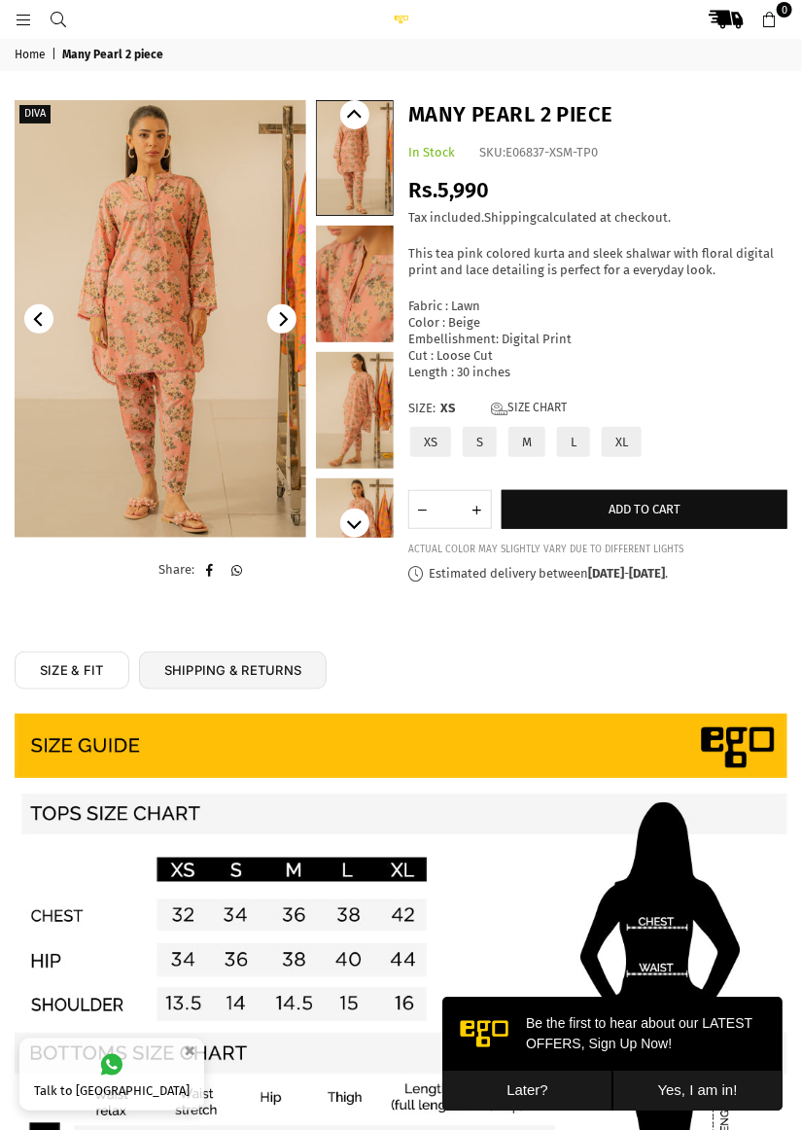
click at [221, 343] on img at bounding box center [161, 319] width 292 height 438
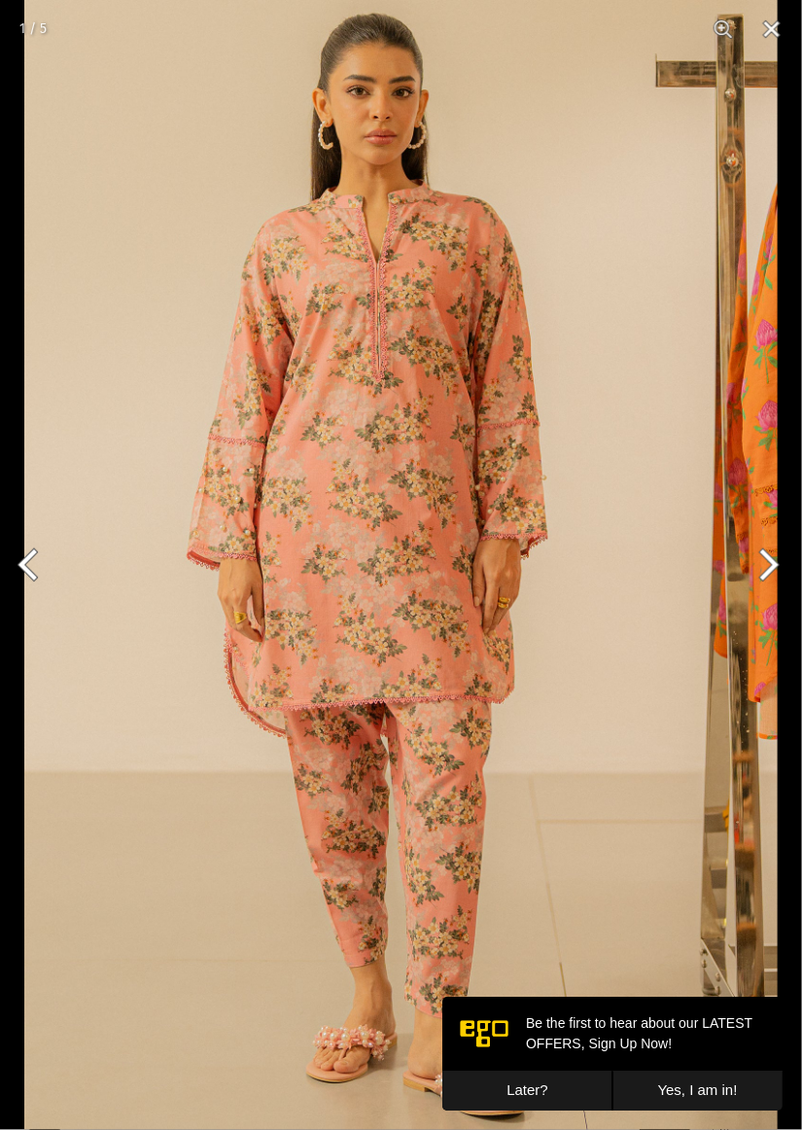
click at [763, 551] on button "Next" at bounding box center [765, 564] width 73 height 97
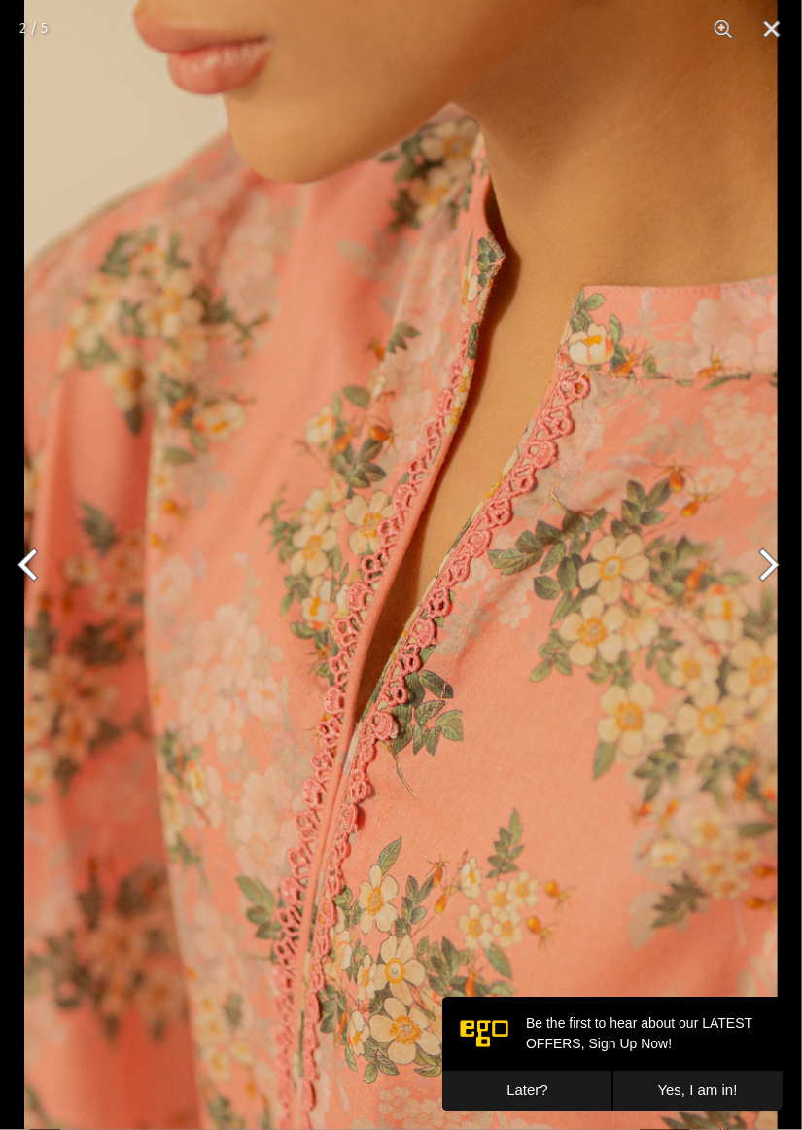
click at [769, 577] on button "Next" at bounding box center [765, 564] width 73 height 97
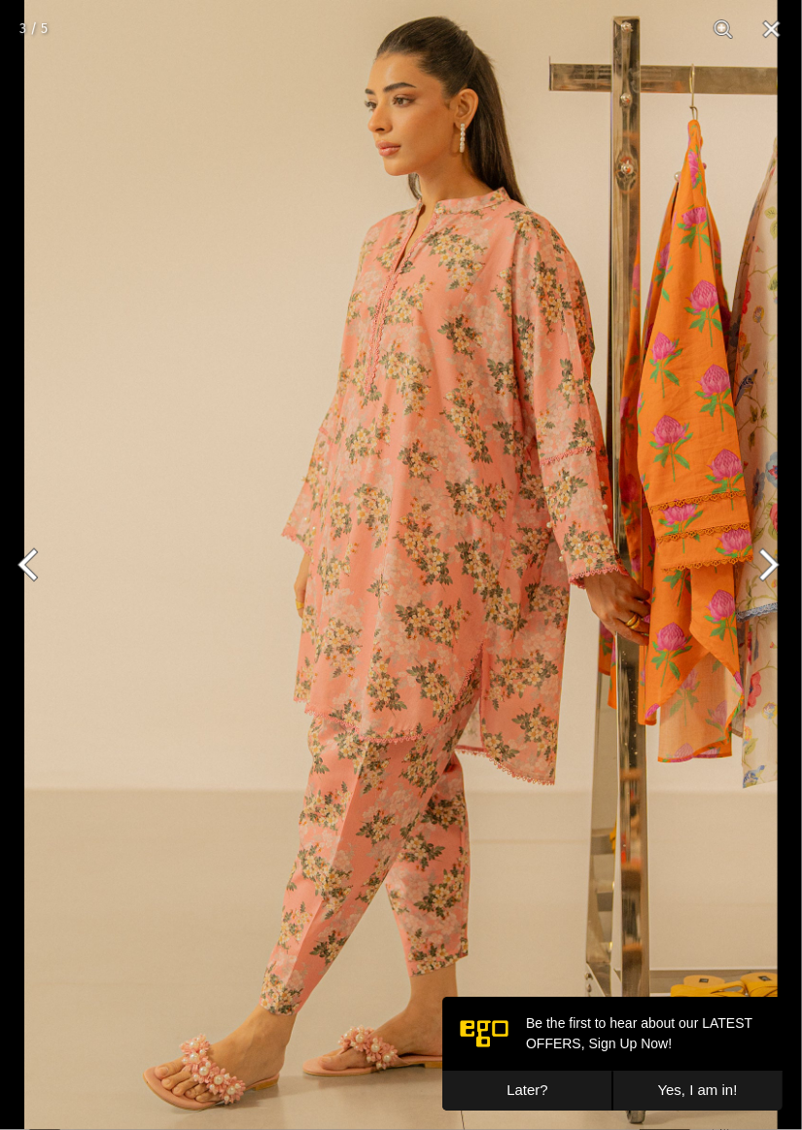
click at [765, 583] on button "Next" at bounding box center [765, 564] width 73 height 97
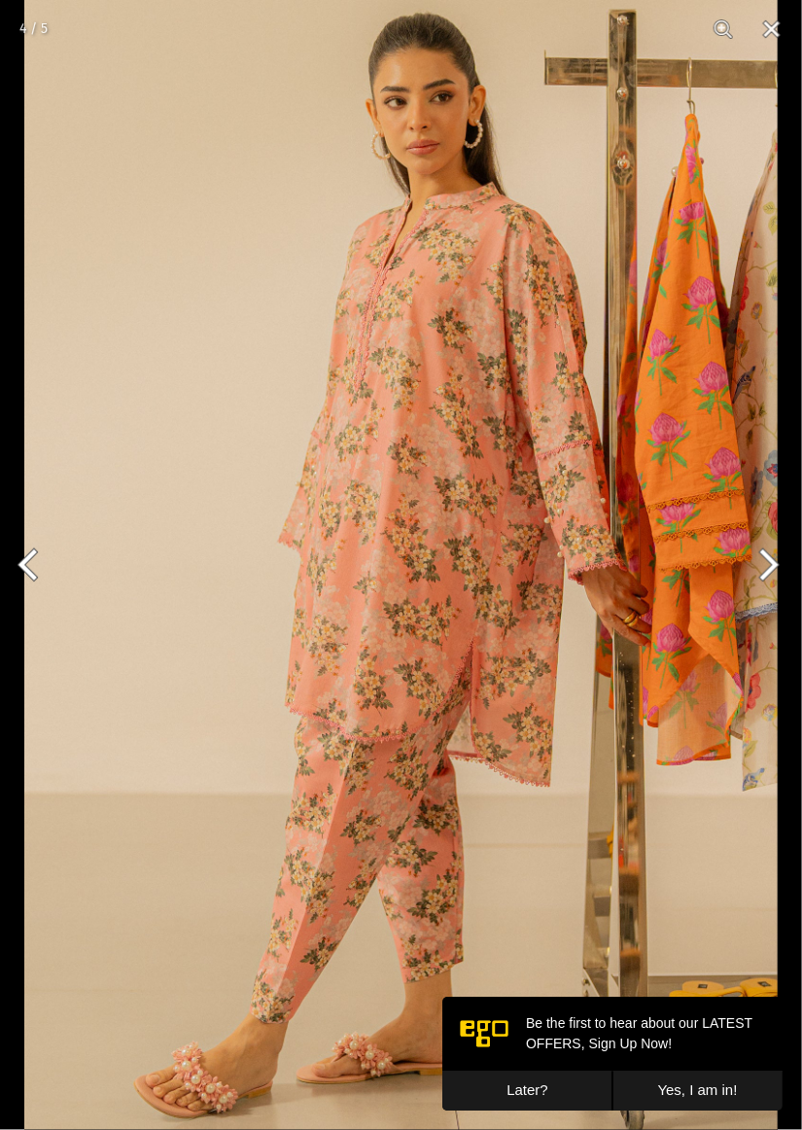
click at [761, 589] on button "Next" at bounding box center [765, 564] width 73 height 97
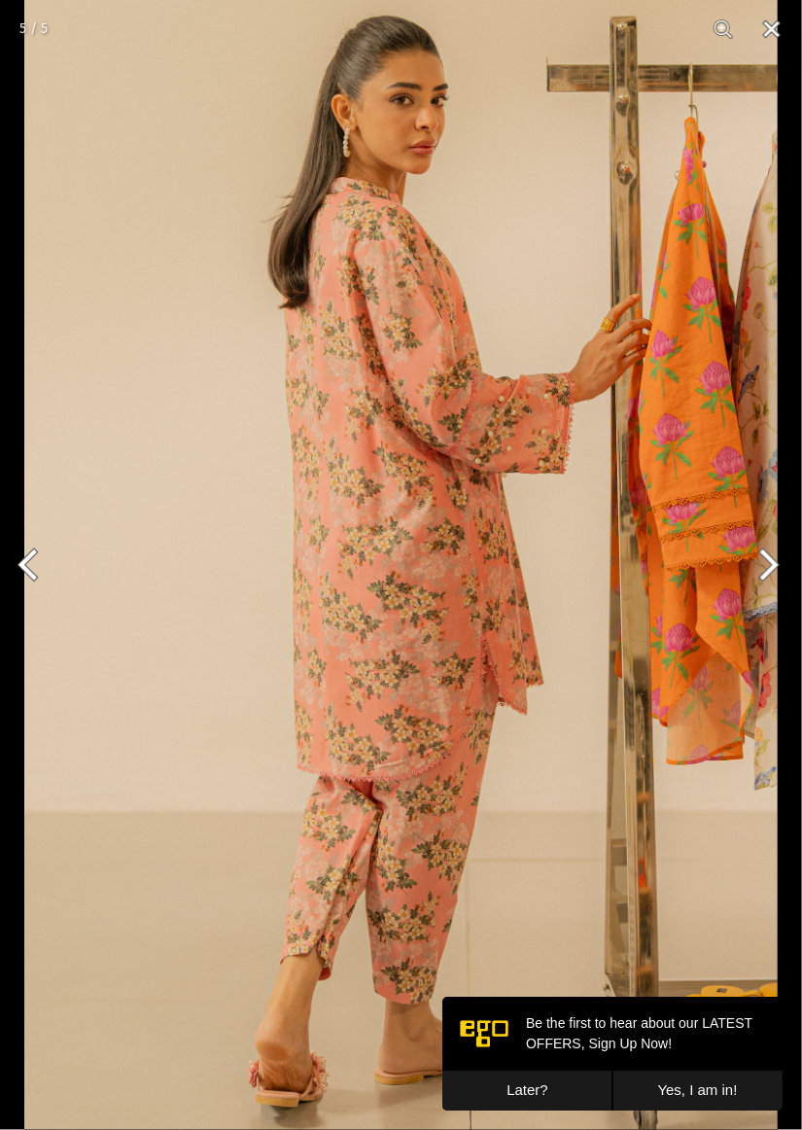
click at [775, 26] on button "Close" at bounding box center [772, 29] width 49 height 58
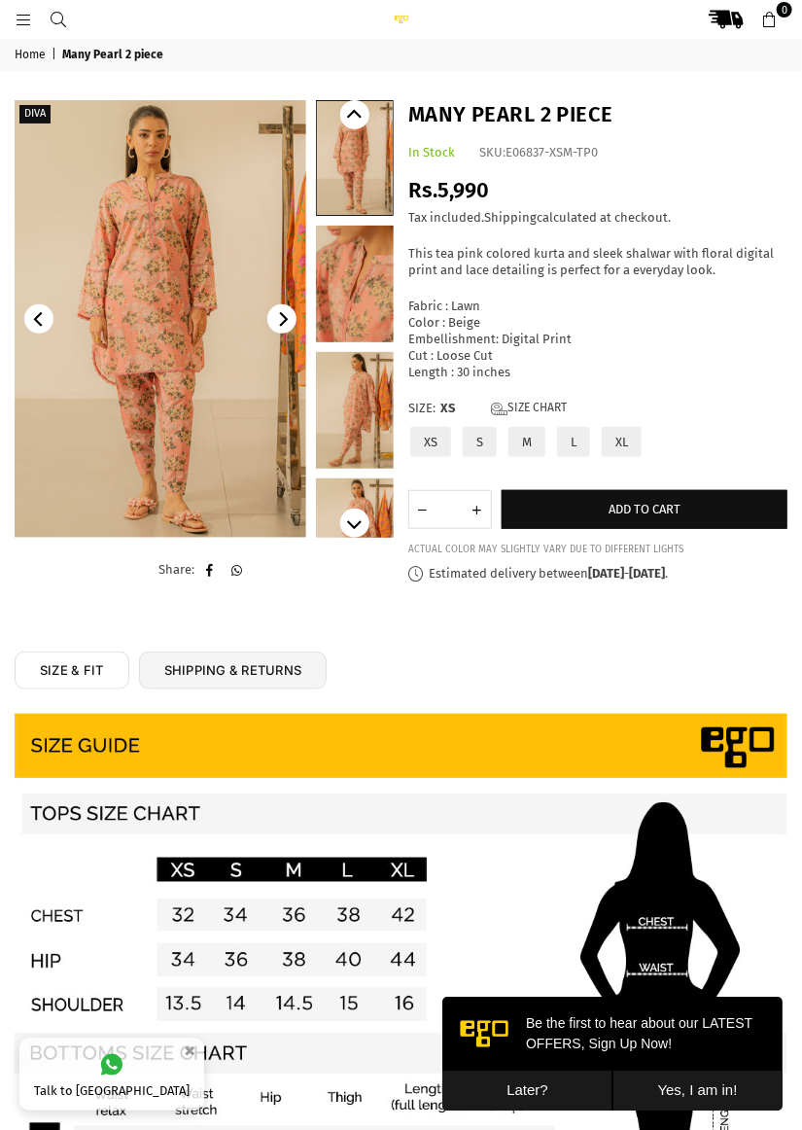
click at [588, 436] on label "L" at bounding box center [573, 442] width 37 height 34
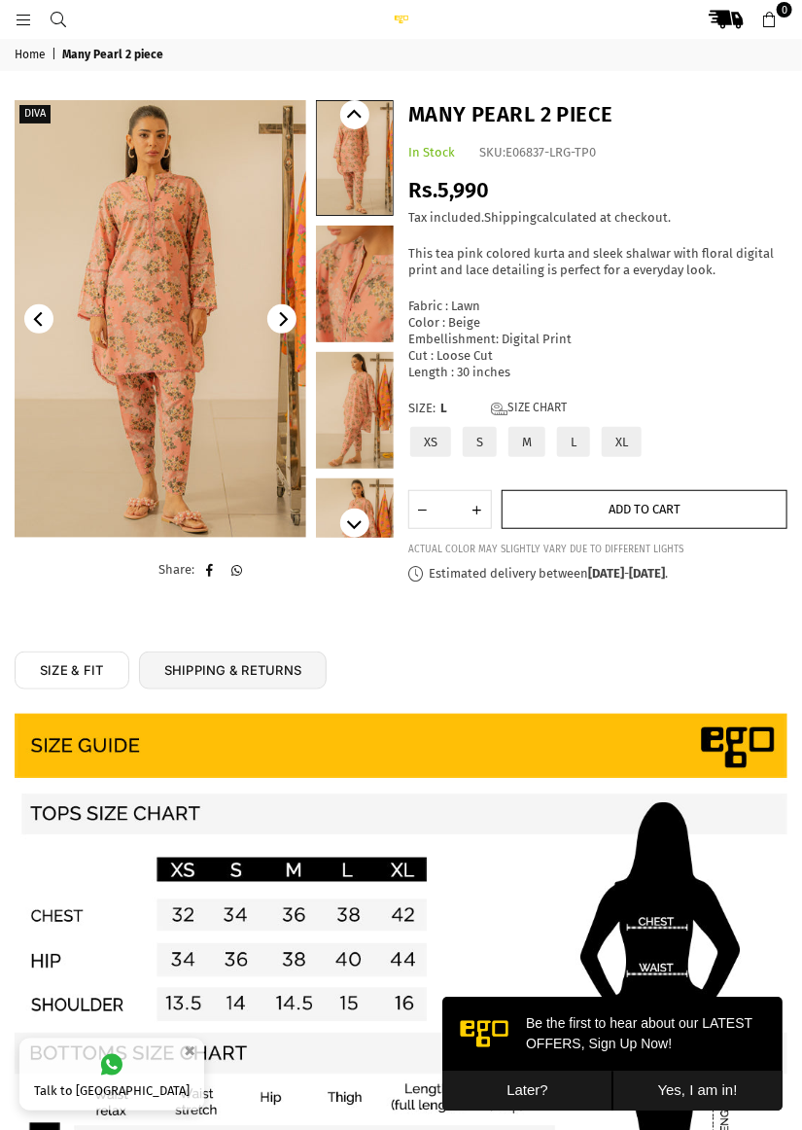
click at [658, 507] on span "Add to cart" at bounding box center [645, 509] width 72 height 15
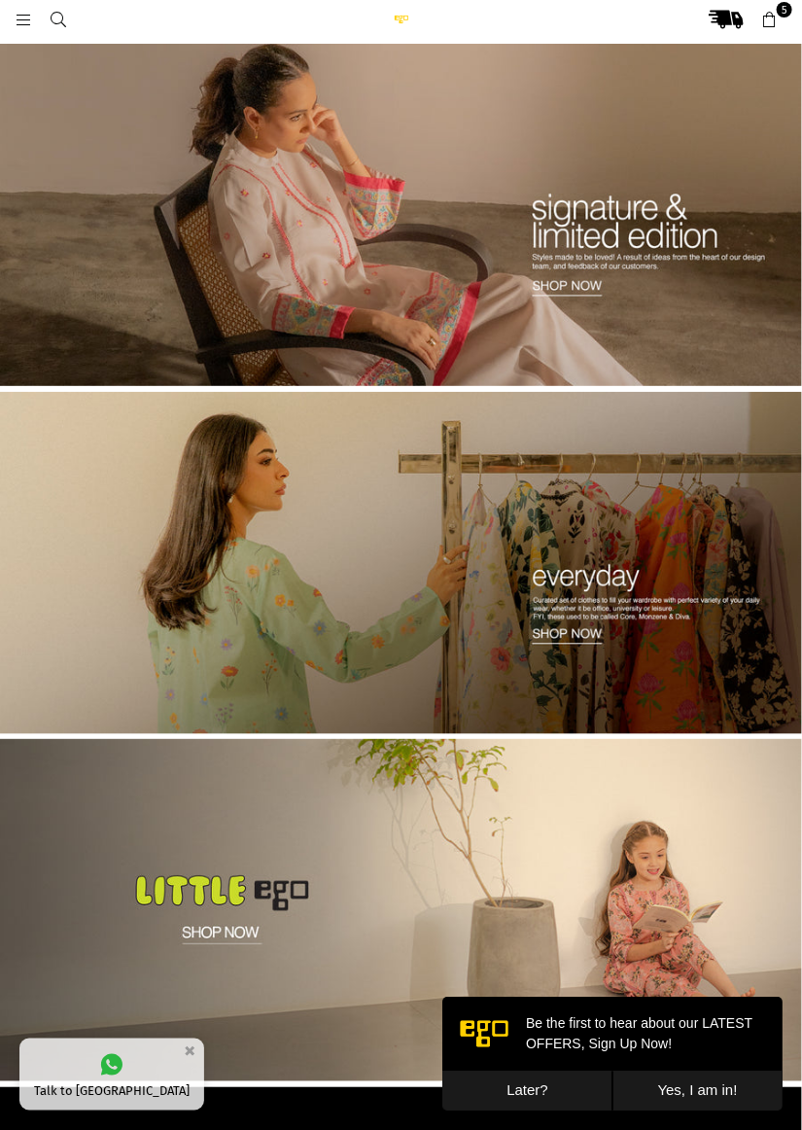
click at [590, 633] on img at bounding box center [401, 563] width 802 height 342
click at [706, 264] on img at bounding box center [401, 215] width 802 height 342
click at [774, 12] on icon at bounding box center [770, 21] width 18 height 18
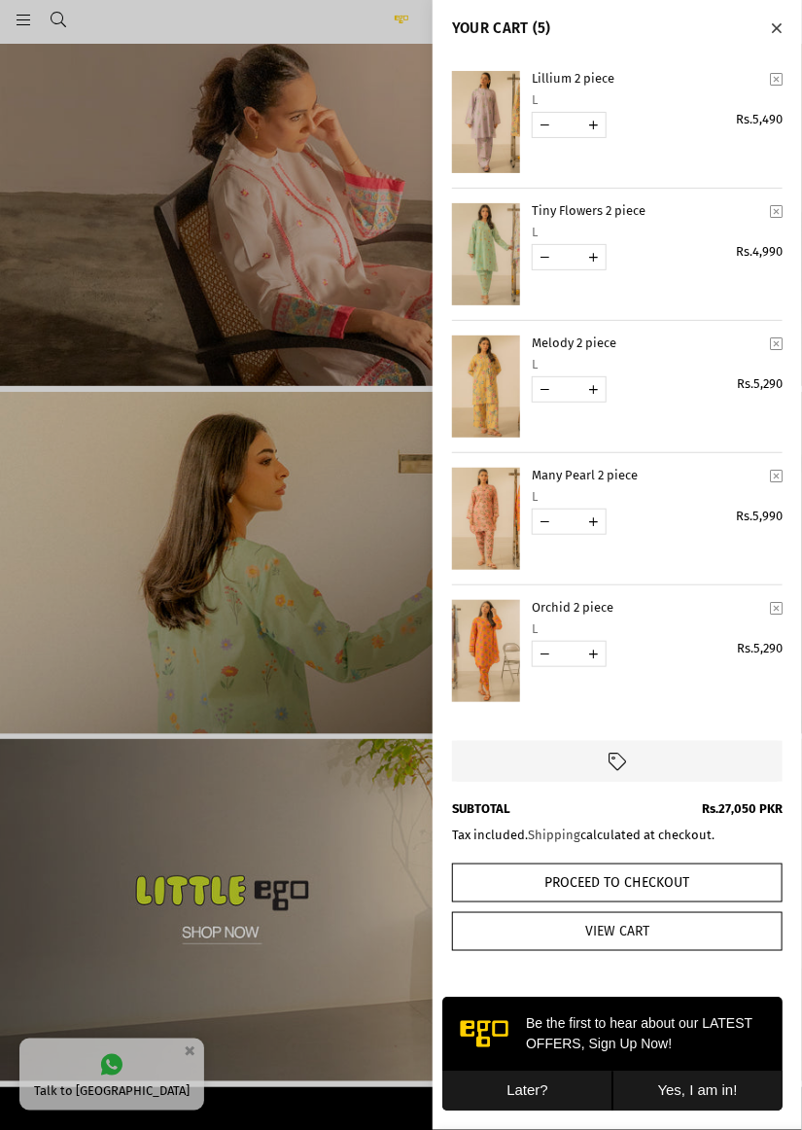
click at [645, 935] on link "View Cart" at bounding box center [617, 931] width 331 height 39
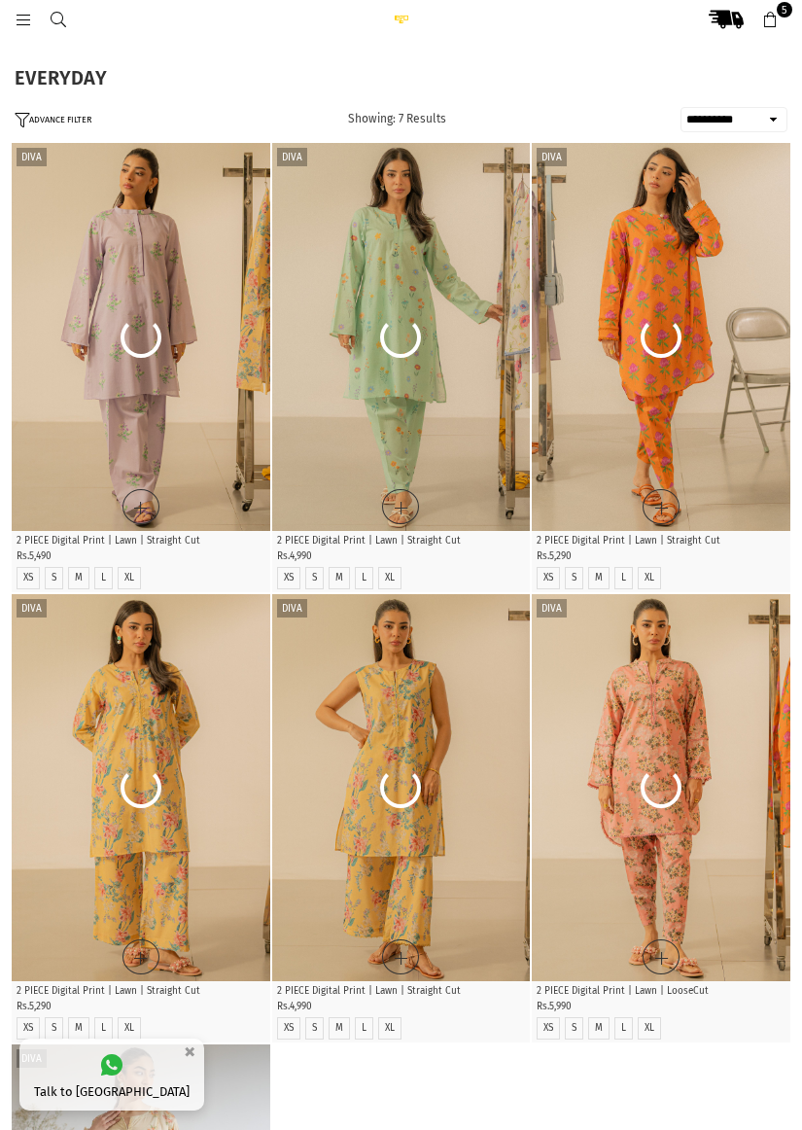
select select "**********"
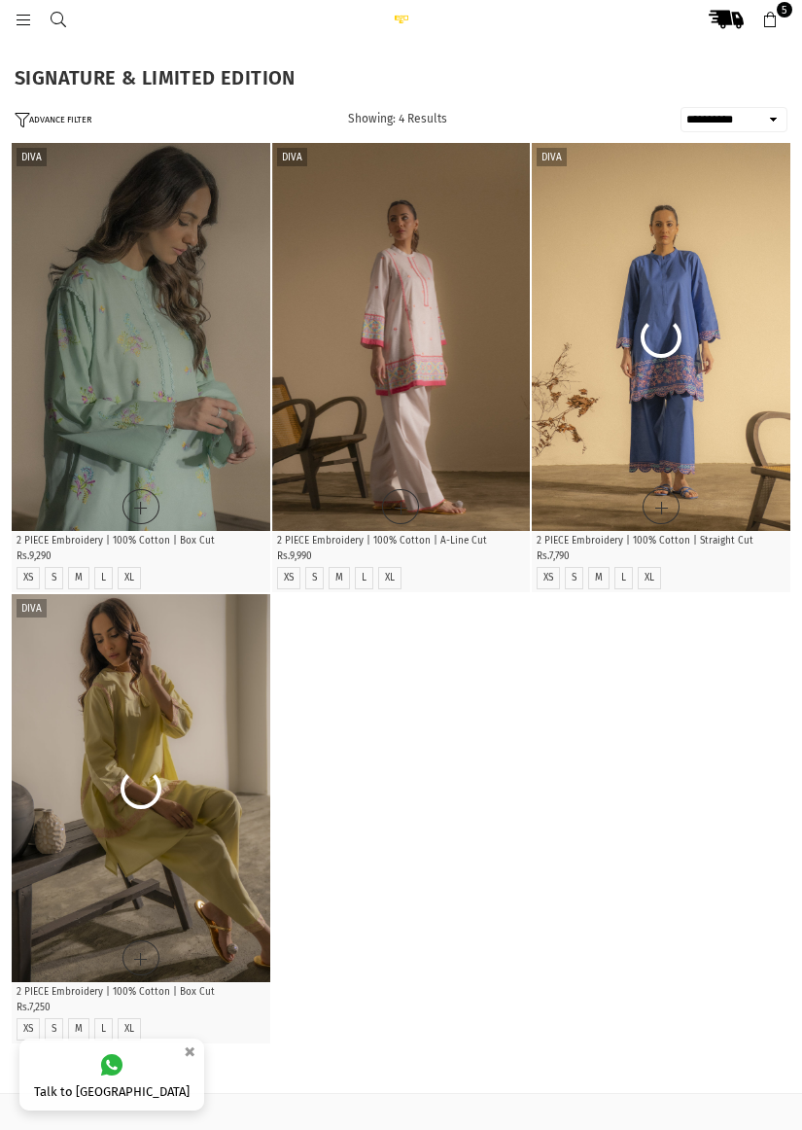
select select "**********"
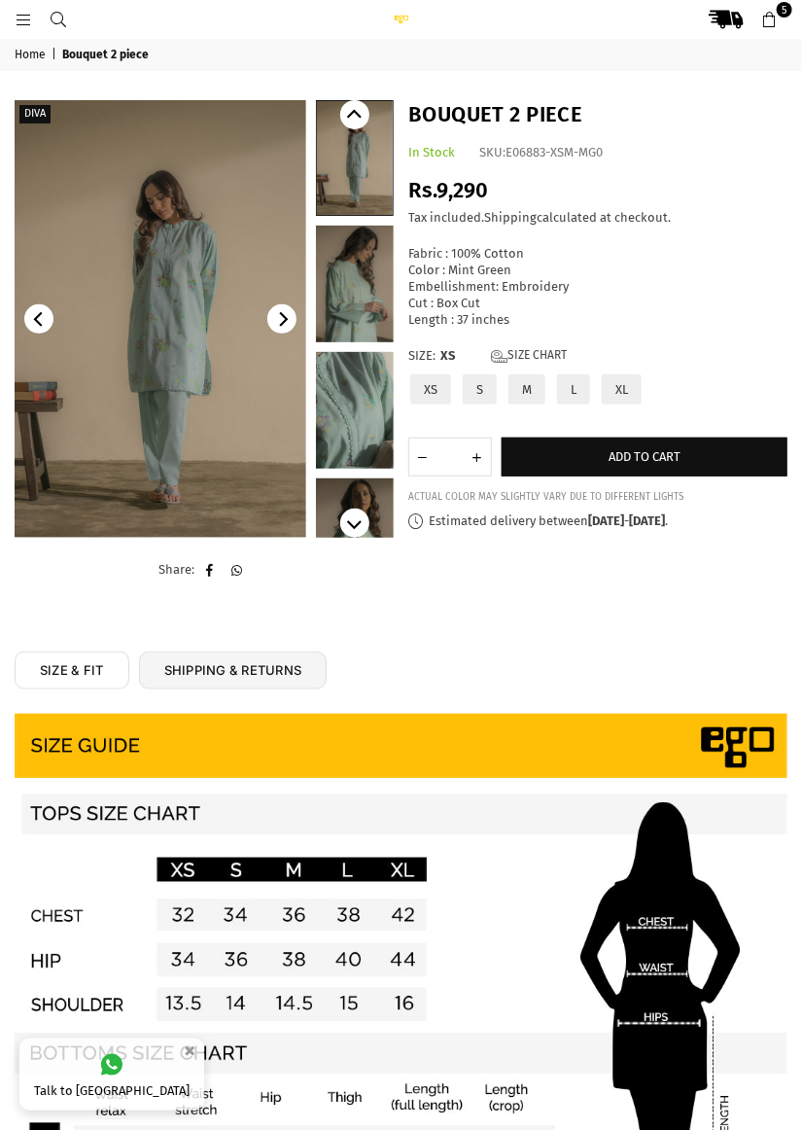
click at [250, 459] on img at bounding box center [161, 319] width 292 height 438
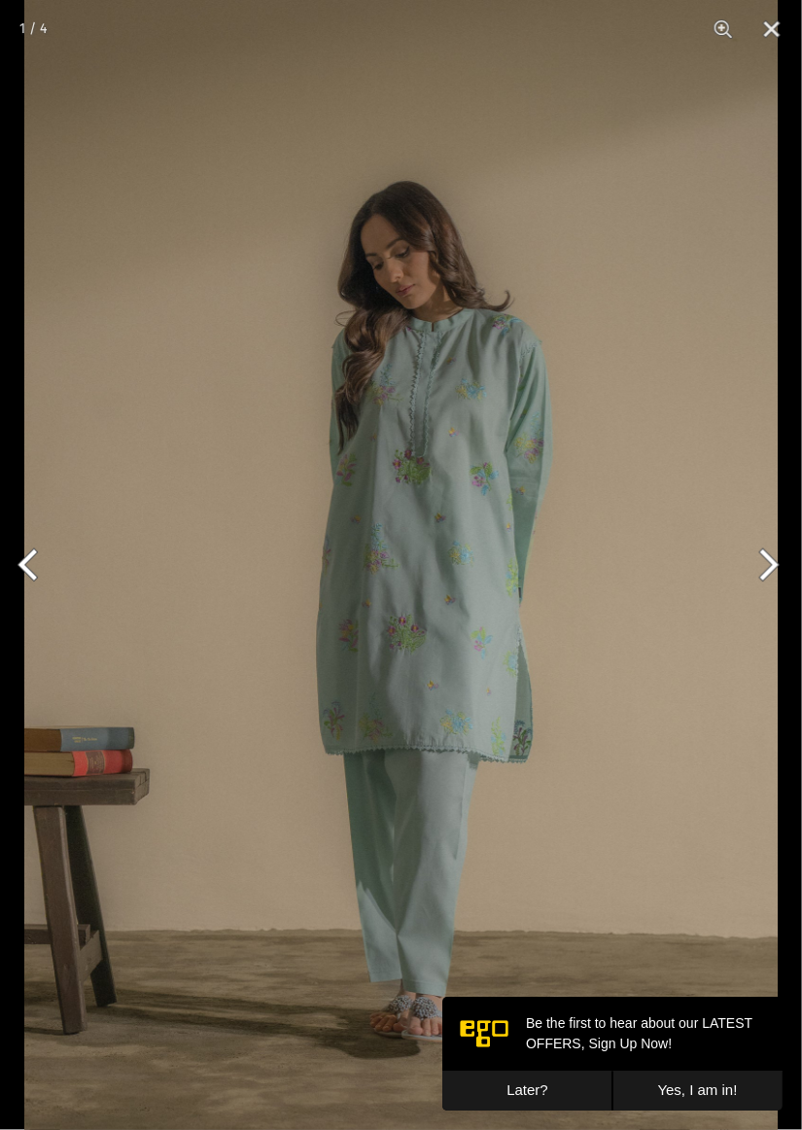
click at [769, 576] on button "Next" at bounding box center [765, 564] width 73 height 97
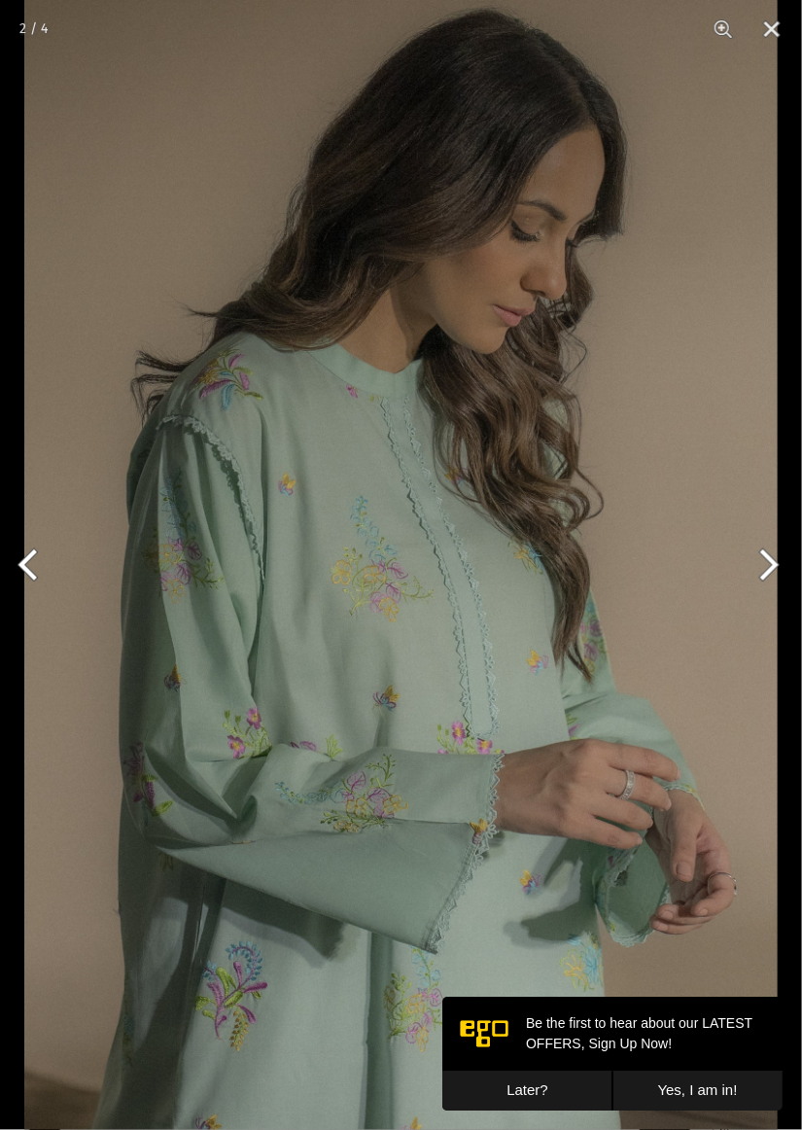
click at [764, 572] on button "Next" at bounding box center [765, 564] width 73 height 97
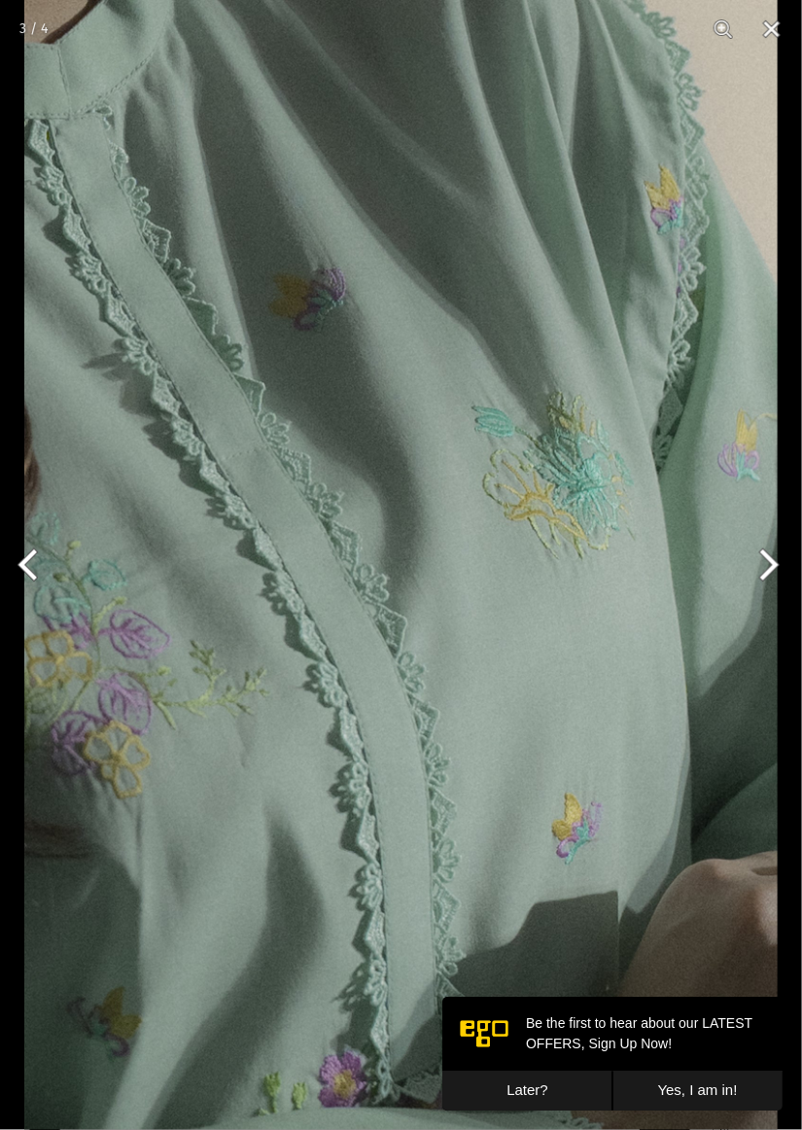
click at [758, 574] on button "Next" at bounding box center [765, 564] width 73 height 97
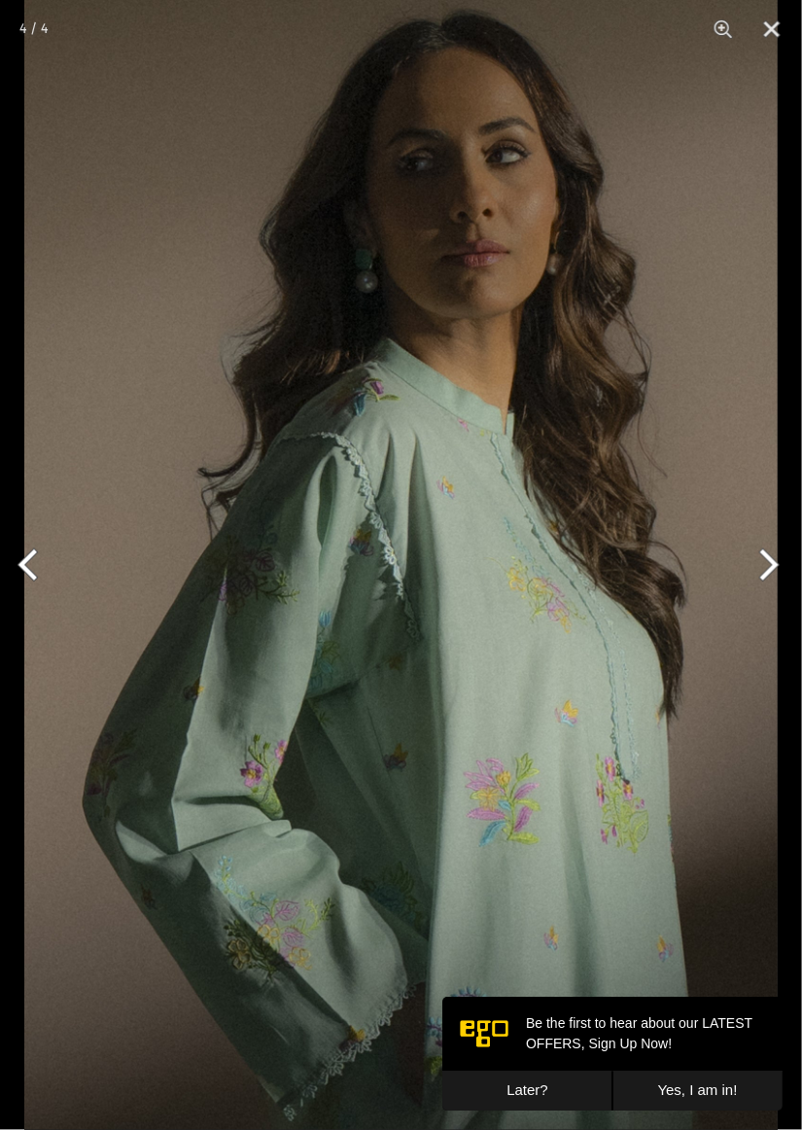
click at [758, 575] on button "Next" at bounding box center [765, 564] width 73 height 97
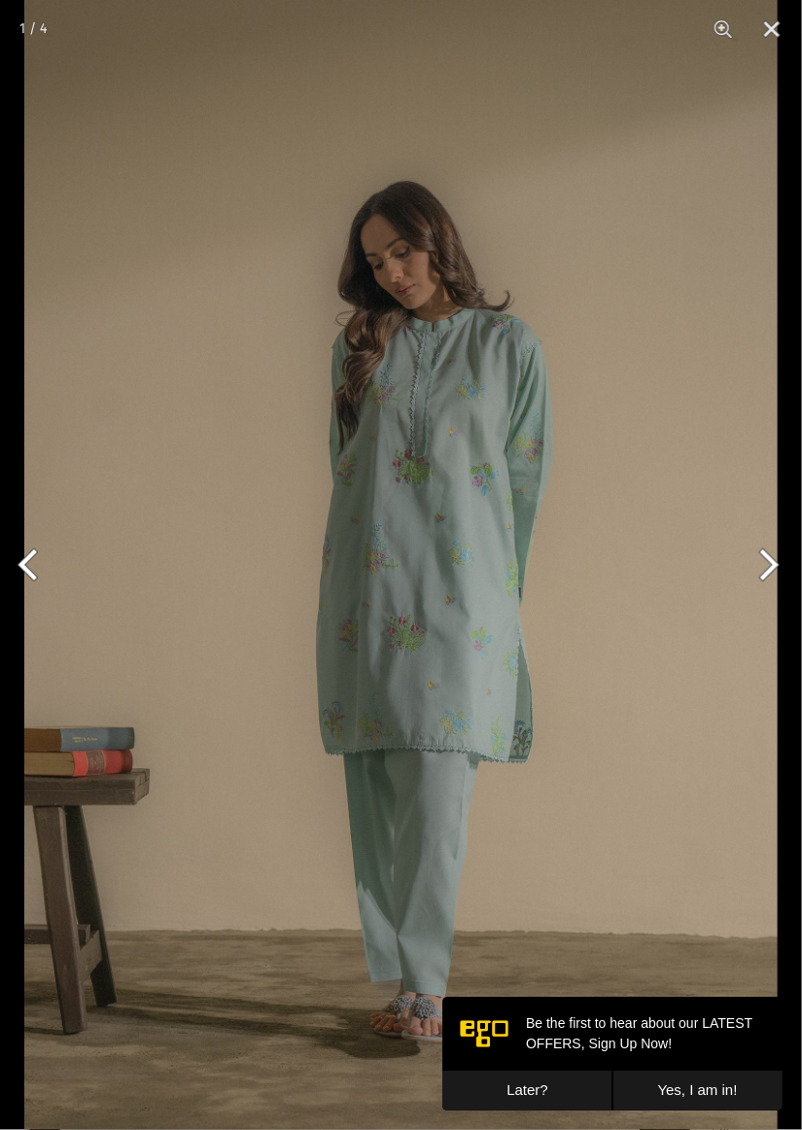
click at [759, 579] on button "Next" at bounding box center [765, 564] width 73 height 97
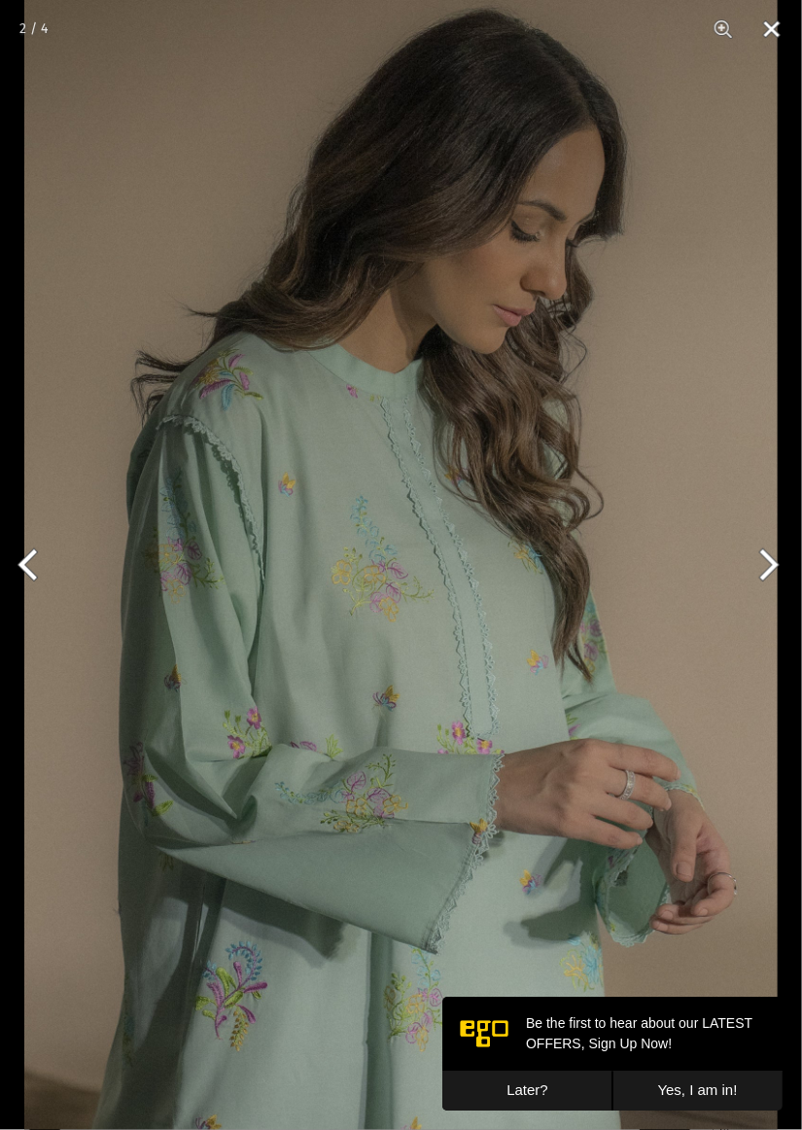
click at [770, 18] on button "Close" at bounding box center [772, 29] width 49 height 58
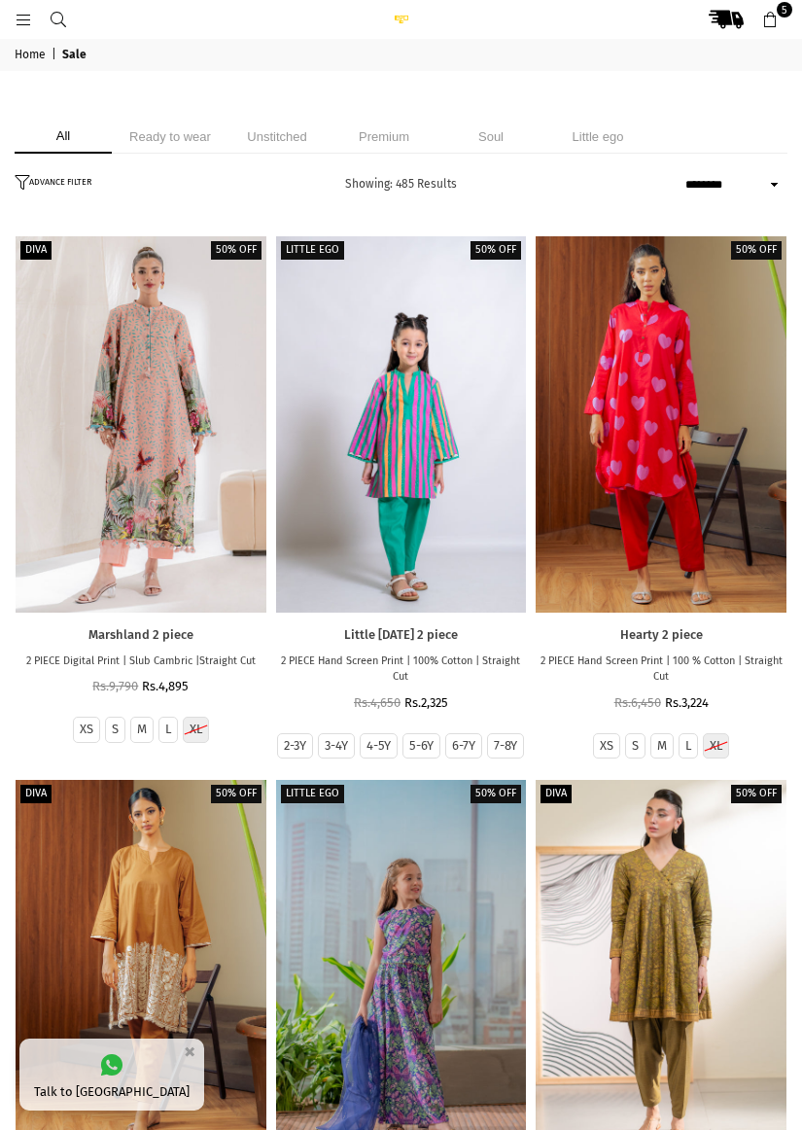
select select "******"
